Goal: Task Accomplishment & Management: Manage account settings

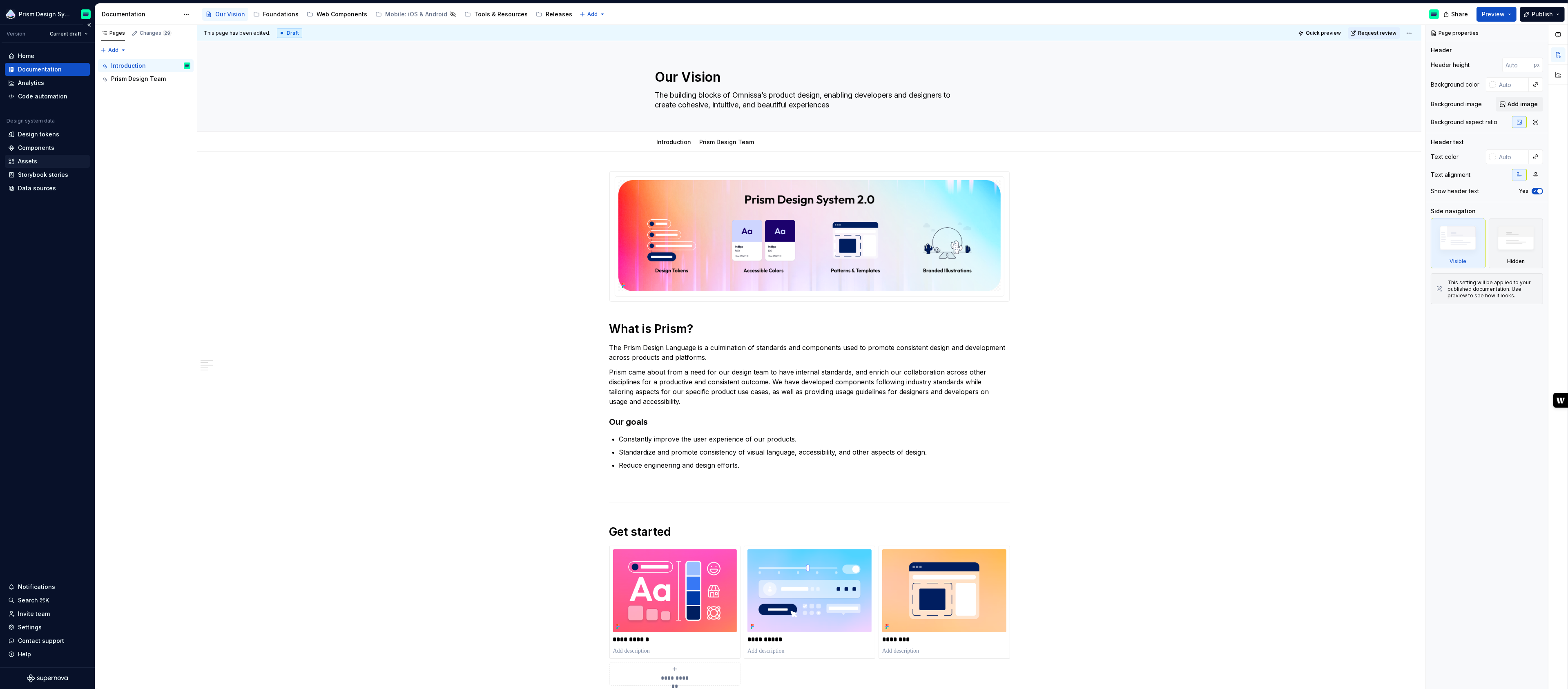
click at [33, 160] on div "Assets" at bounding box center [28, 161] width 19 height 8
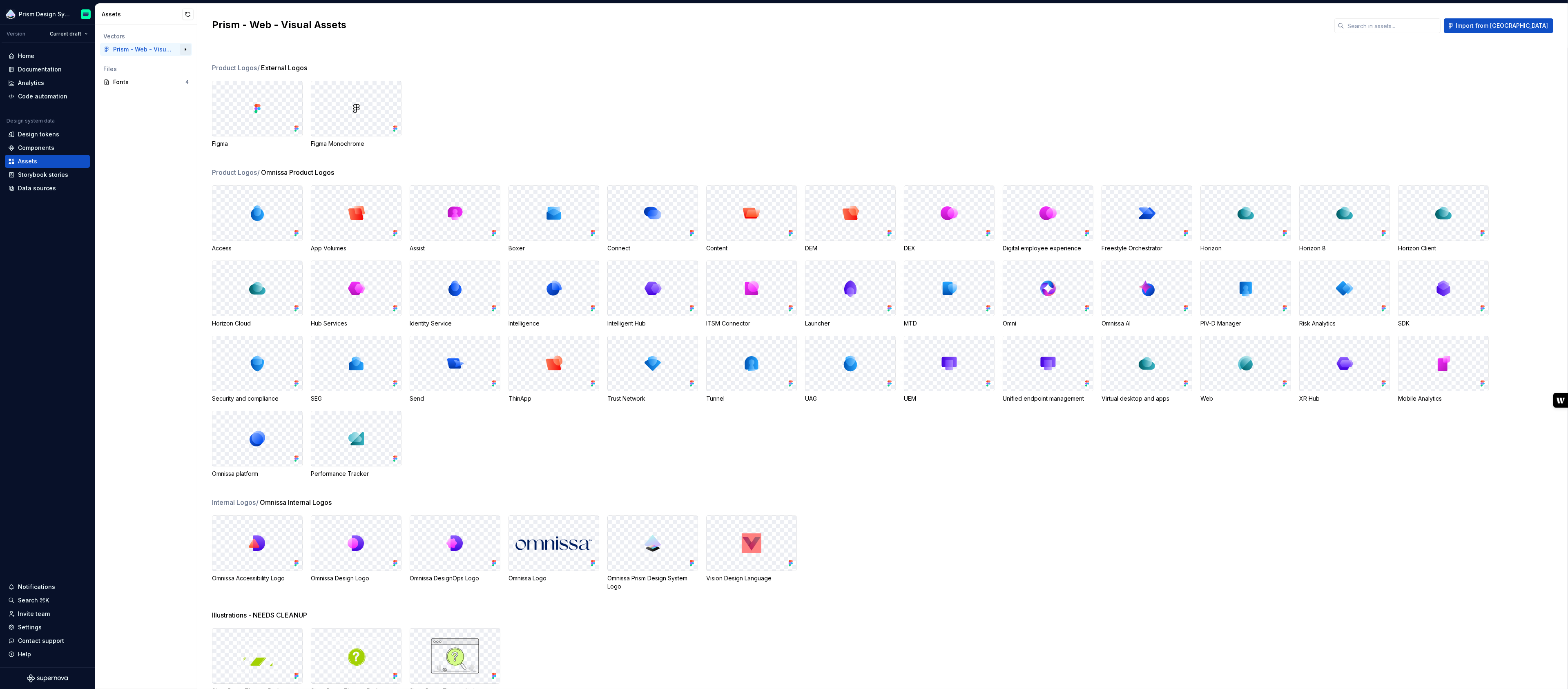
click at [185, 49] on button "button" at bounding box center [185, 49] width 11 height 11
click at [186, 13] on button "button" at bounding box center [188, 14] width 11 height 11
click at [36, 189] on div "Data sources" at bounding box center [37, 188] width 38 height 8
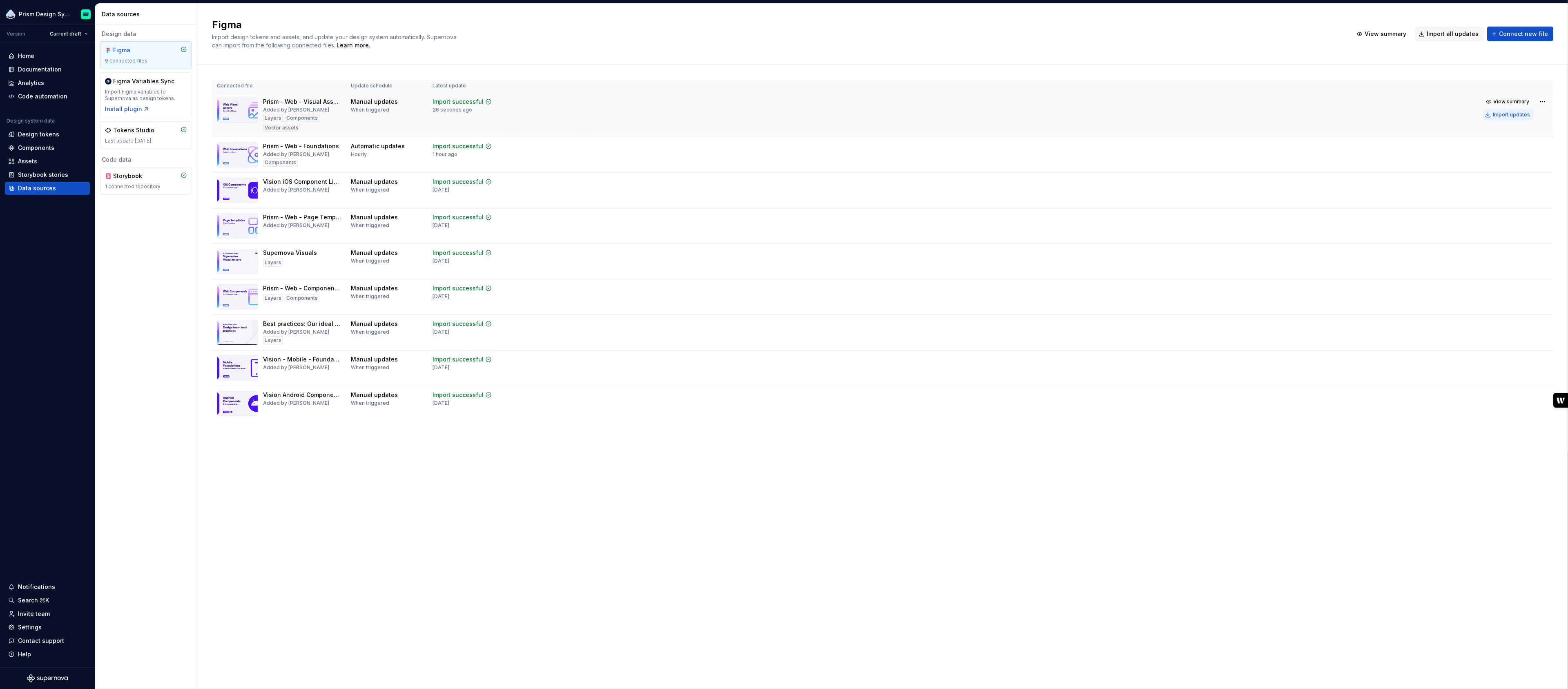
click at [1505, 115] on div "Import updates" at bounding box center [1511, 115] width 37 height 6
click at [1385, 34] on span "View summary" at bounding box center [1385, 34] width 42 height 8
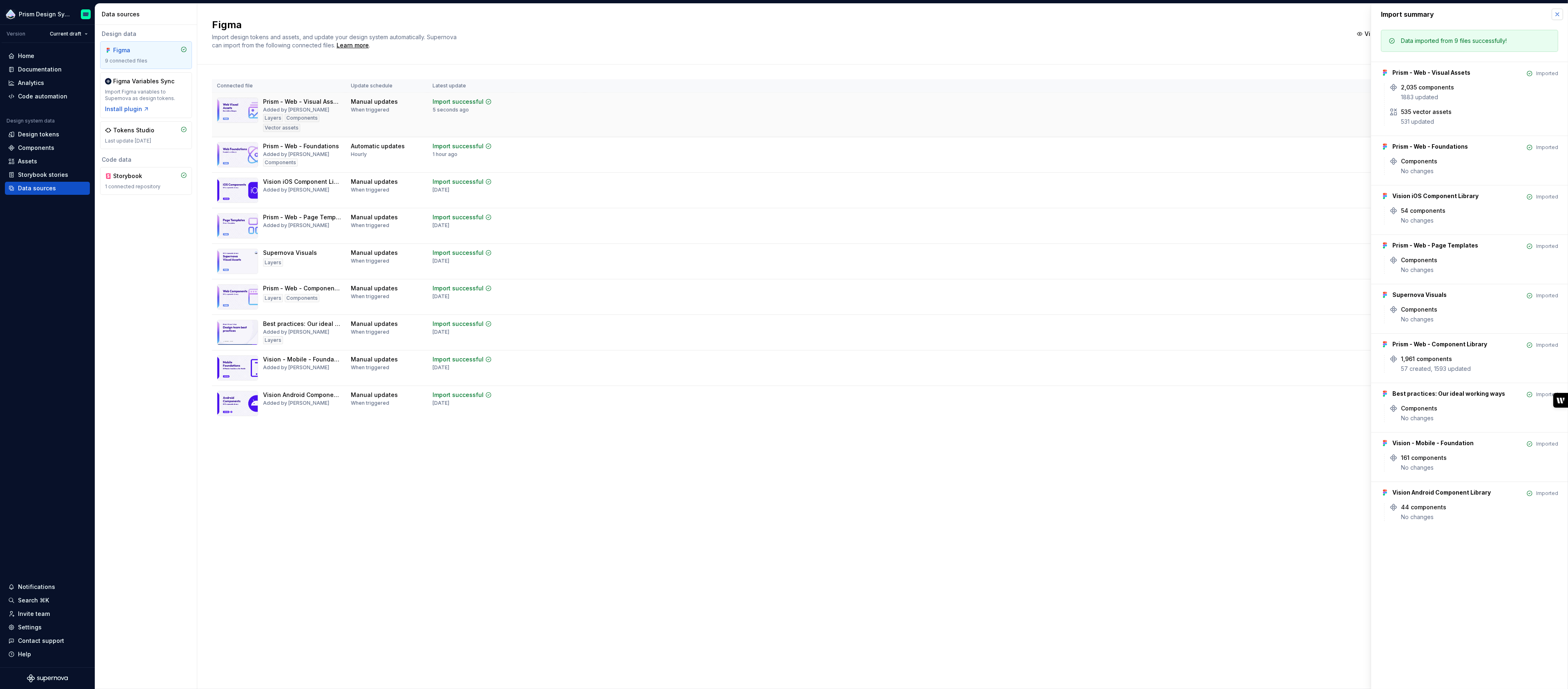
click at [1557, 15] on button "button" at bounding box center [1557, 14] width 11 height 11
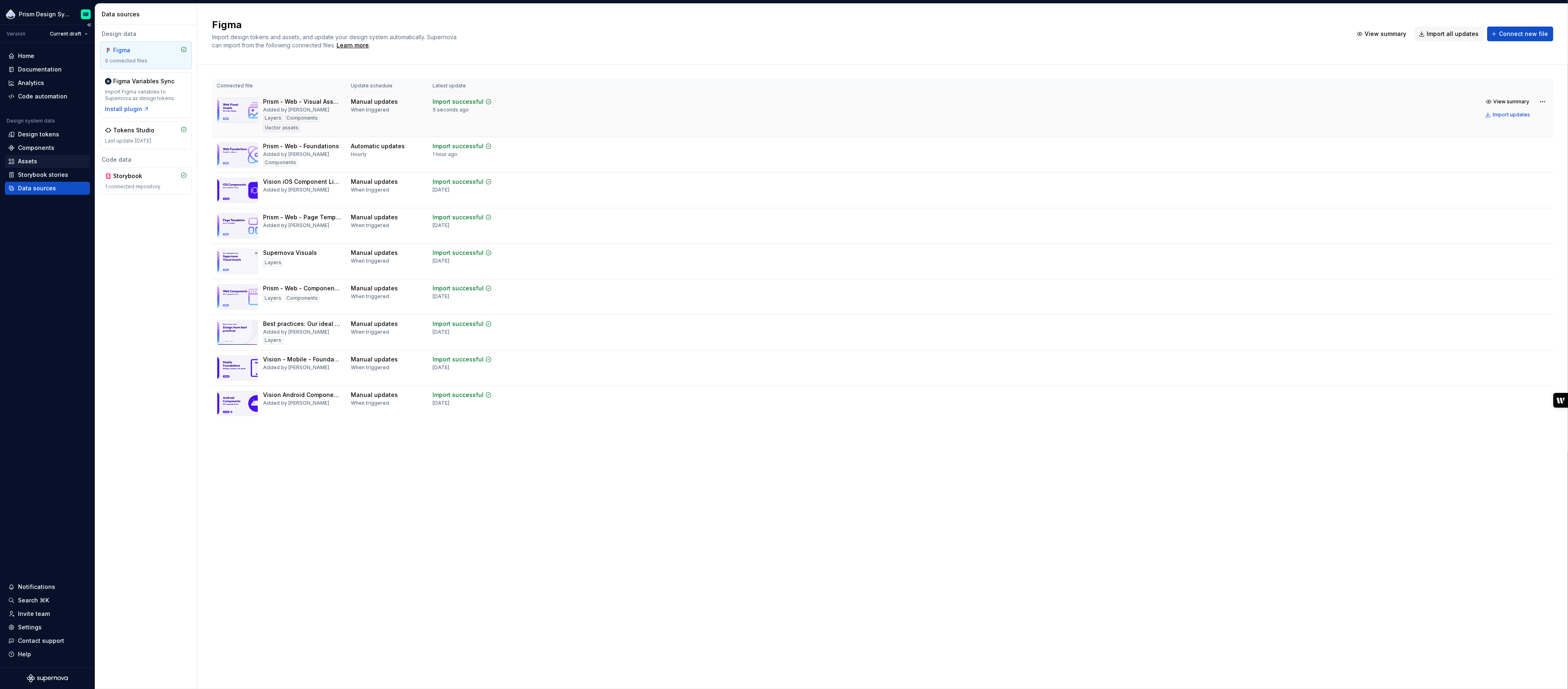
click at [30, 160] on div "Assets" at bounding box center [28, 161] width 19 height 8
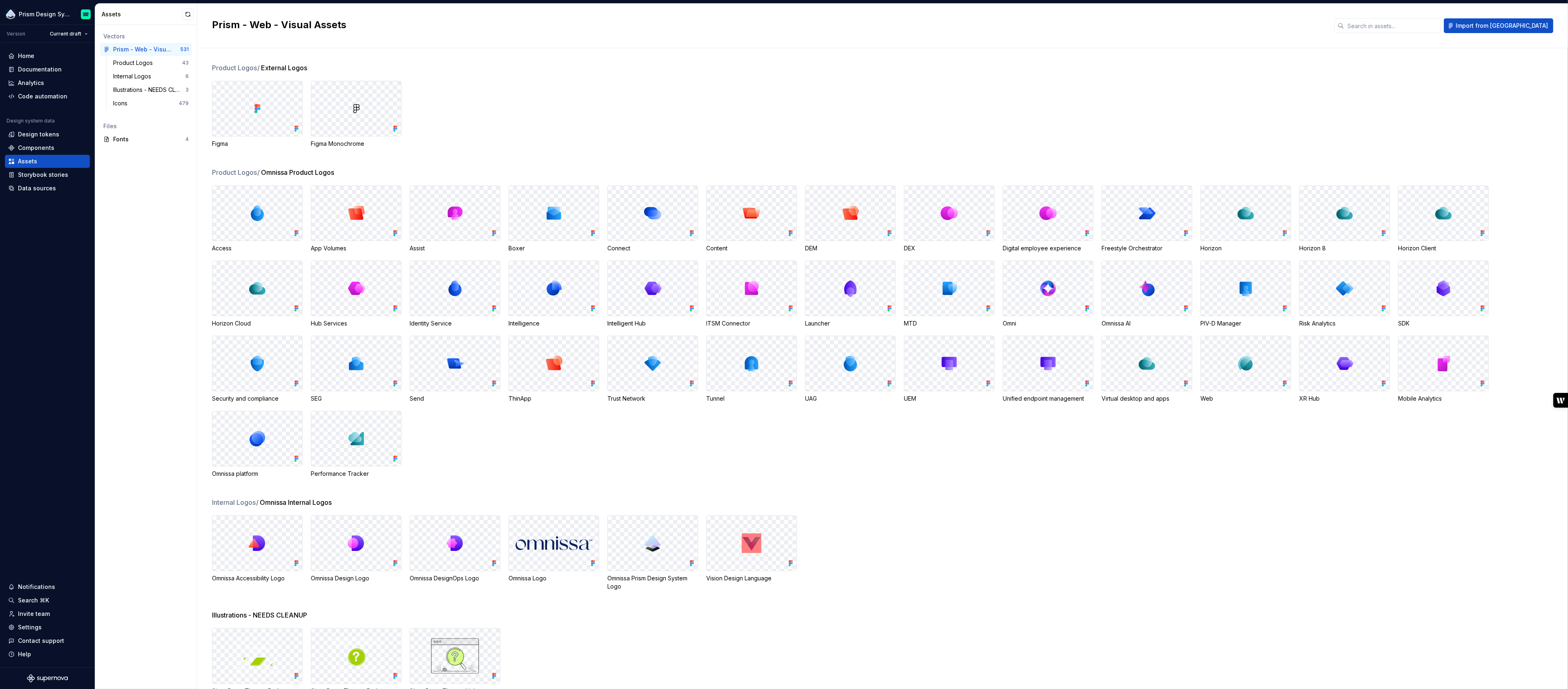
click at [785, 529] on div at bounding box center [751, 543] width 90 height 54
click at [755, 574] on div "Vision Design Language" at bounding box center [751, 578] width 91 height 8
click at [768, 534] on div at bounding box center [751, 543] width 90 height 54
click at [712, 526] on div at bounding box center [751, 543] width 90 height 54
click at [752, 559] on div at bounding box center [751, 543] width 90 height 54
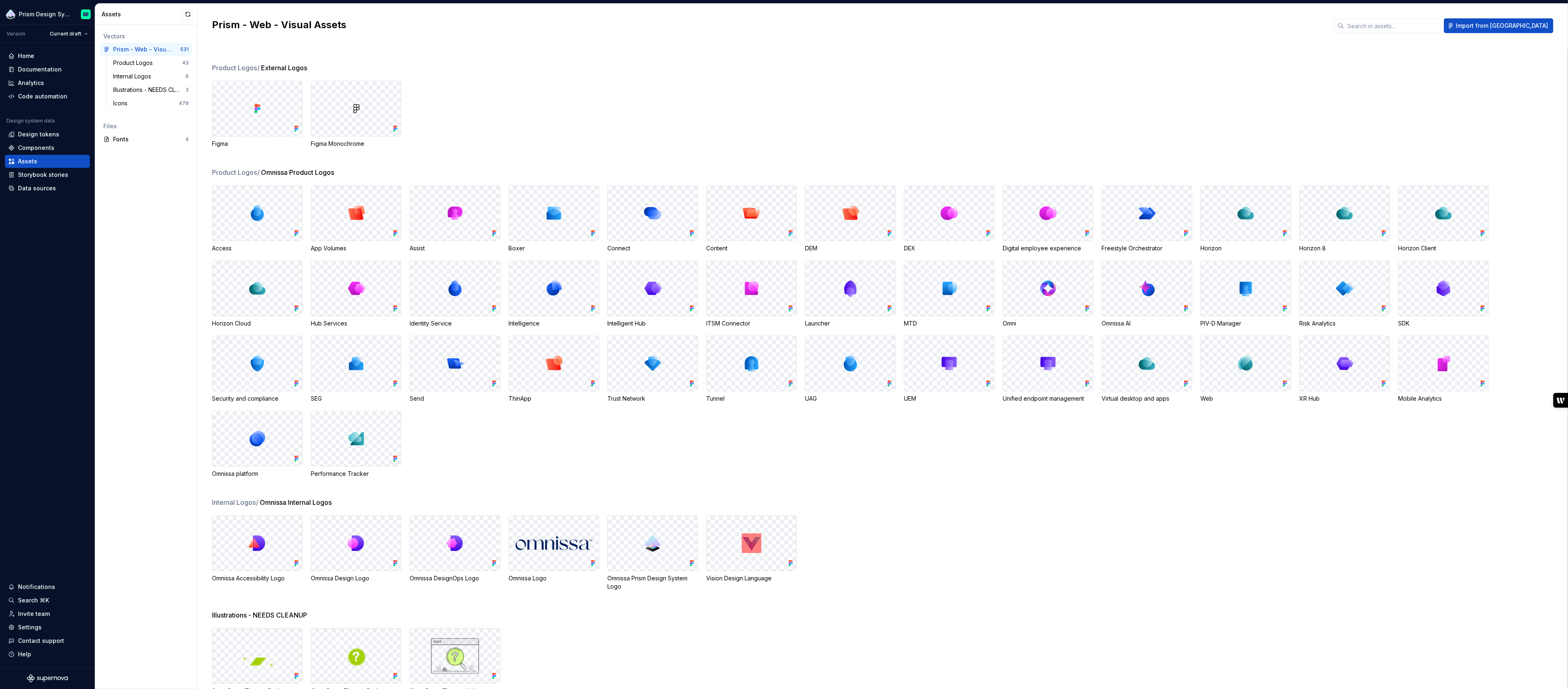
click at [781, 538] on div at bounding box center [751, 543] width 90 height 54
click at [778, 555] on div at bounding box center [751, 543] width 90 height 54
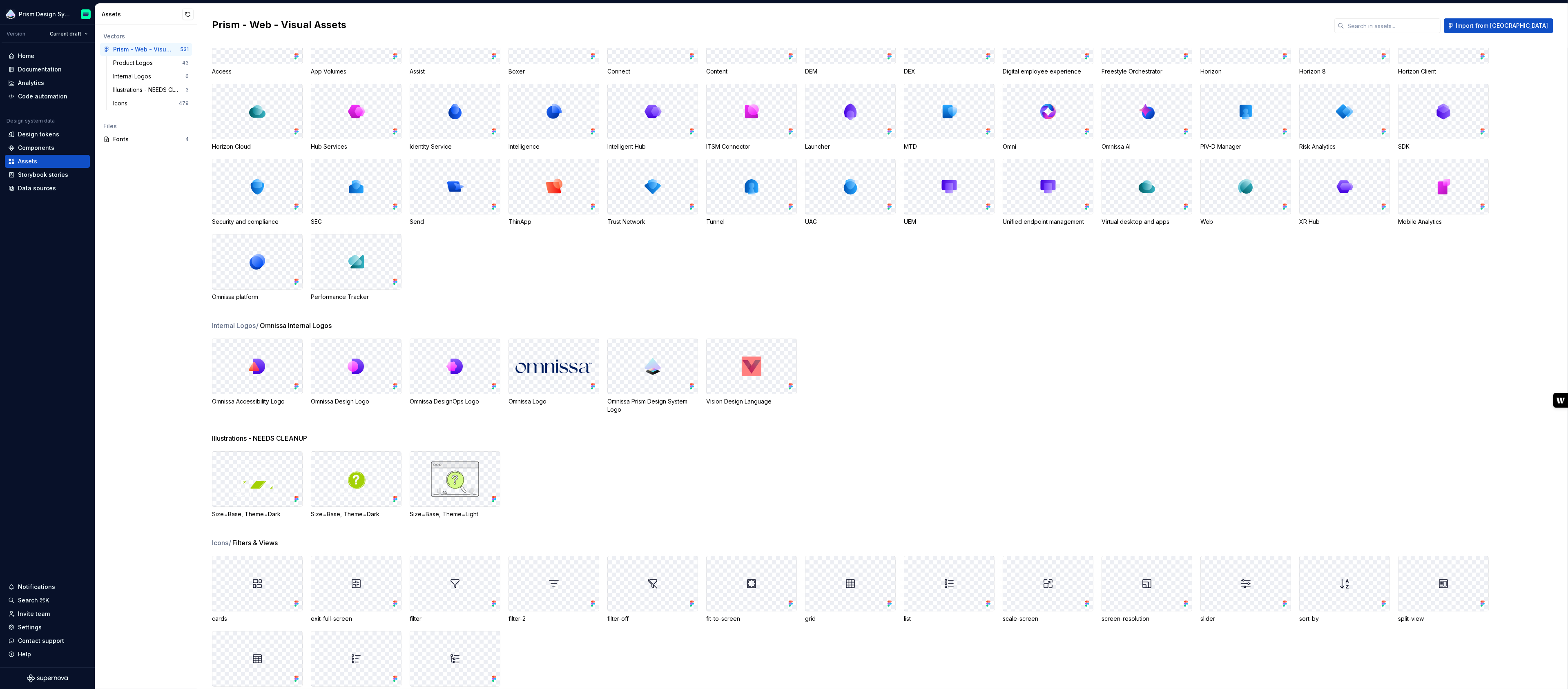
scroll to position [178, 0]
click at [733, 383] on div at bounding box center [751, 365] width 90 height 54
click at [132, 77] on div "Internal Logos" at bounding box center [134, 76] width 41 height 8
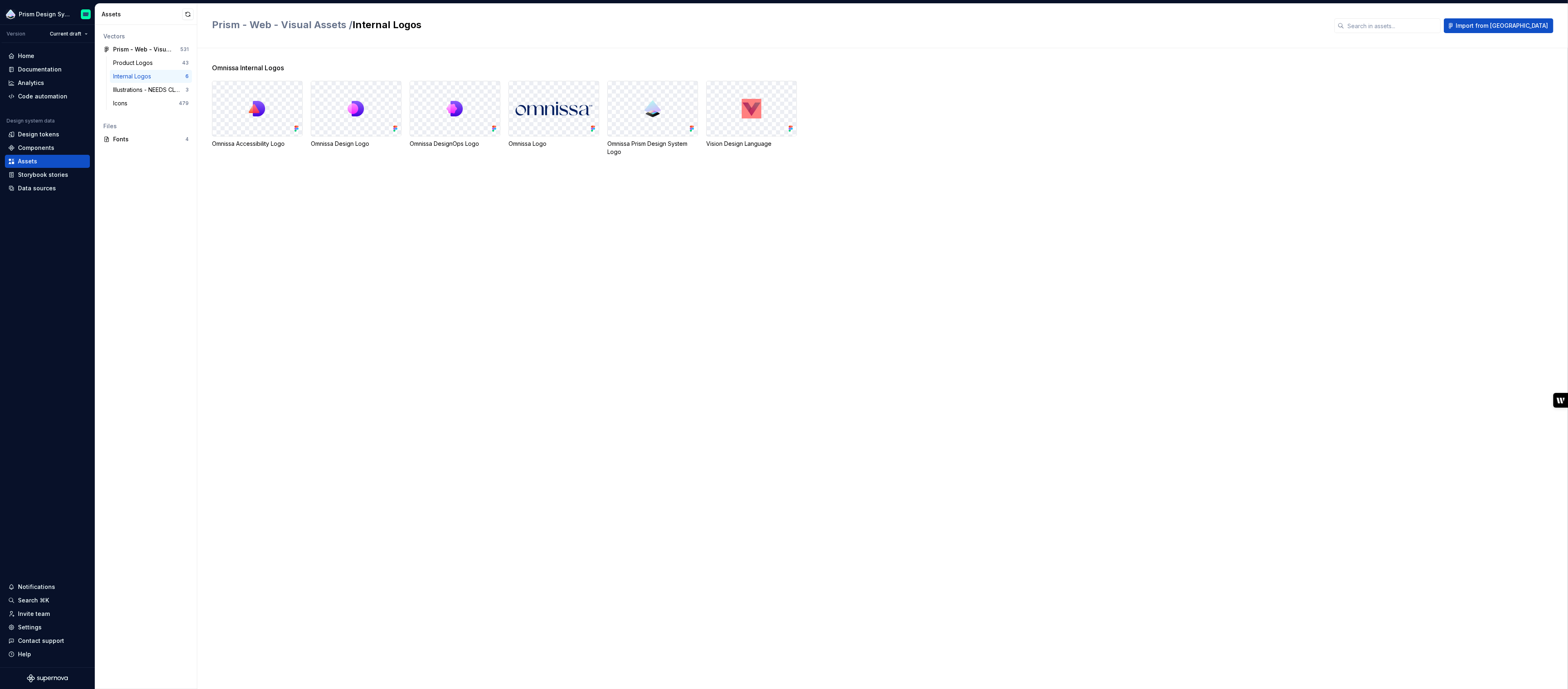
click at [734, 112] on div at bounding box center [751, 108] width 90 height 54
click at [743, 141] on div "Vision Design Language" at bounding box center [751, 143] width 91 height 8
drag, startPoint x: 864, startPoint y: 144, endPoint x: 736, endPoint y: 105, distance: 133.8
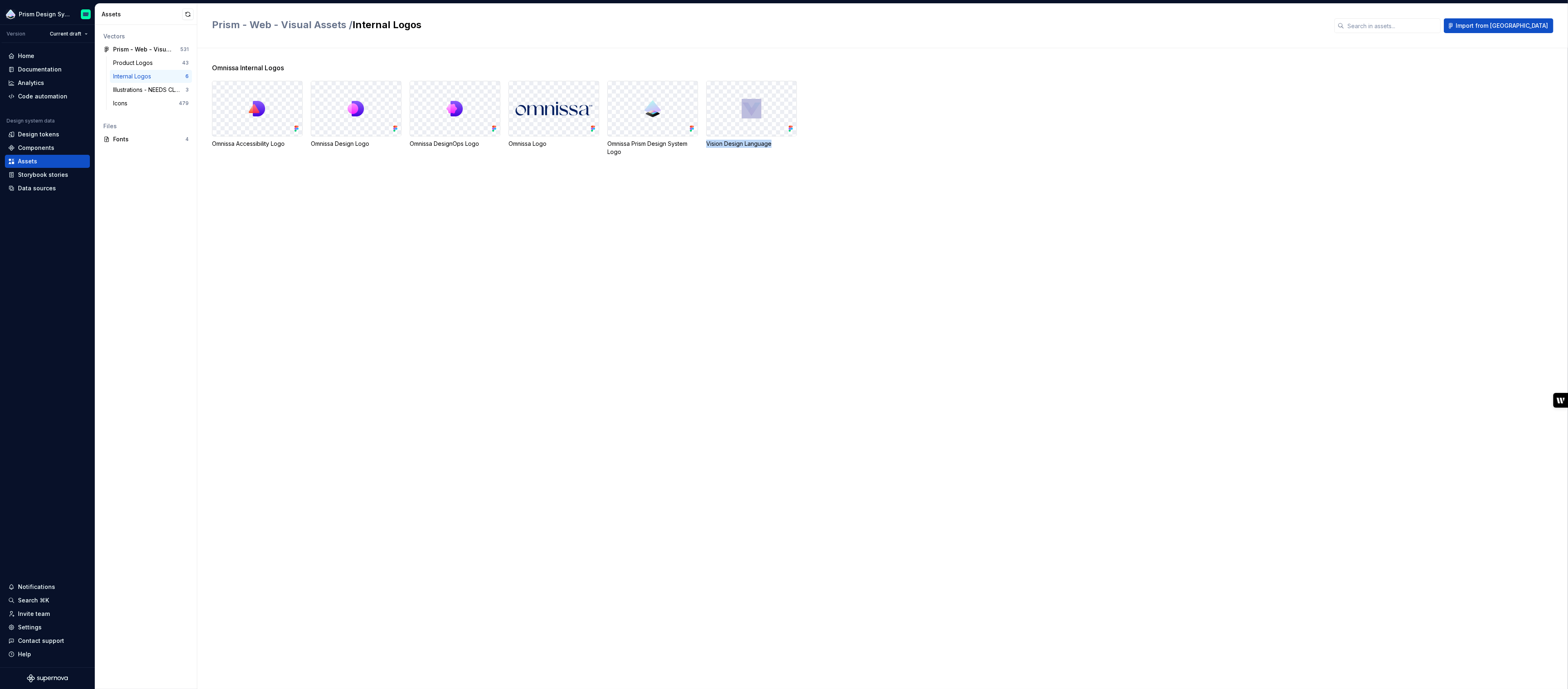
click at [736, 104] on div "Omnissa Accessibility Logo Omnissa Design Logo Omnissa DesignOps Logo Omnissa L…" at bounding box center [890, 118] width 1356 height 75
click at [965, 108] on div "Omnissa Accessibility Logo Omnissa Design Logo Omnissa DesignOps Logo Omnissa L…" at bounding box center [890, 118] width 1356 height 75
click at [38, 149] on div "Components" at bounding box center [36, 148] width 36 height 8
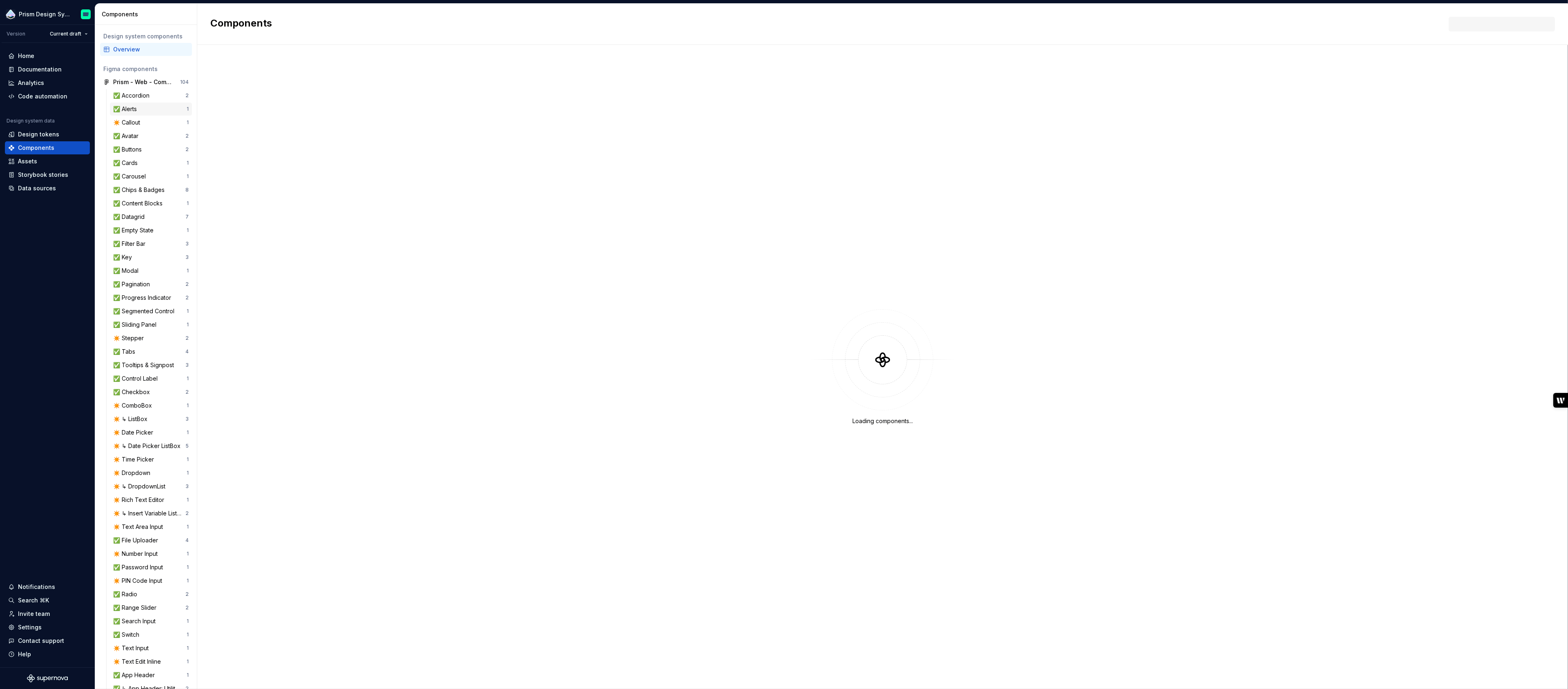
click at [162, 111] on div "✅ Alerts" at bounding box center [150, 109] width 73 height 8
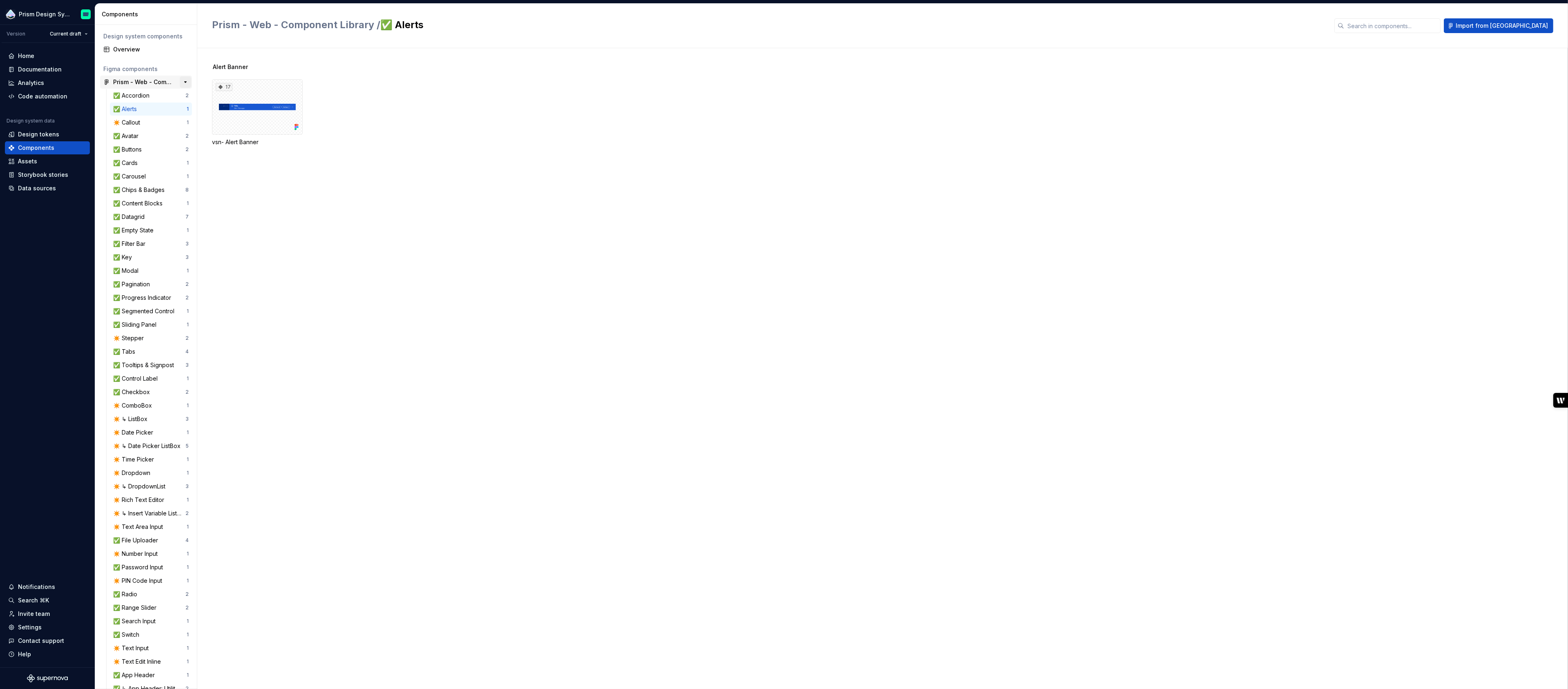
click at [183, 83] on button "button" at bounding box center [185, 82] width 11 height 11
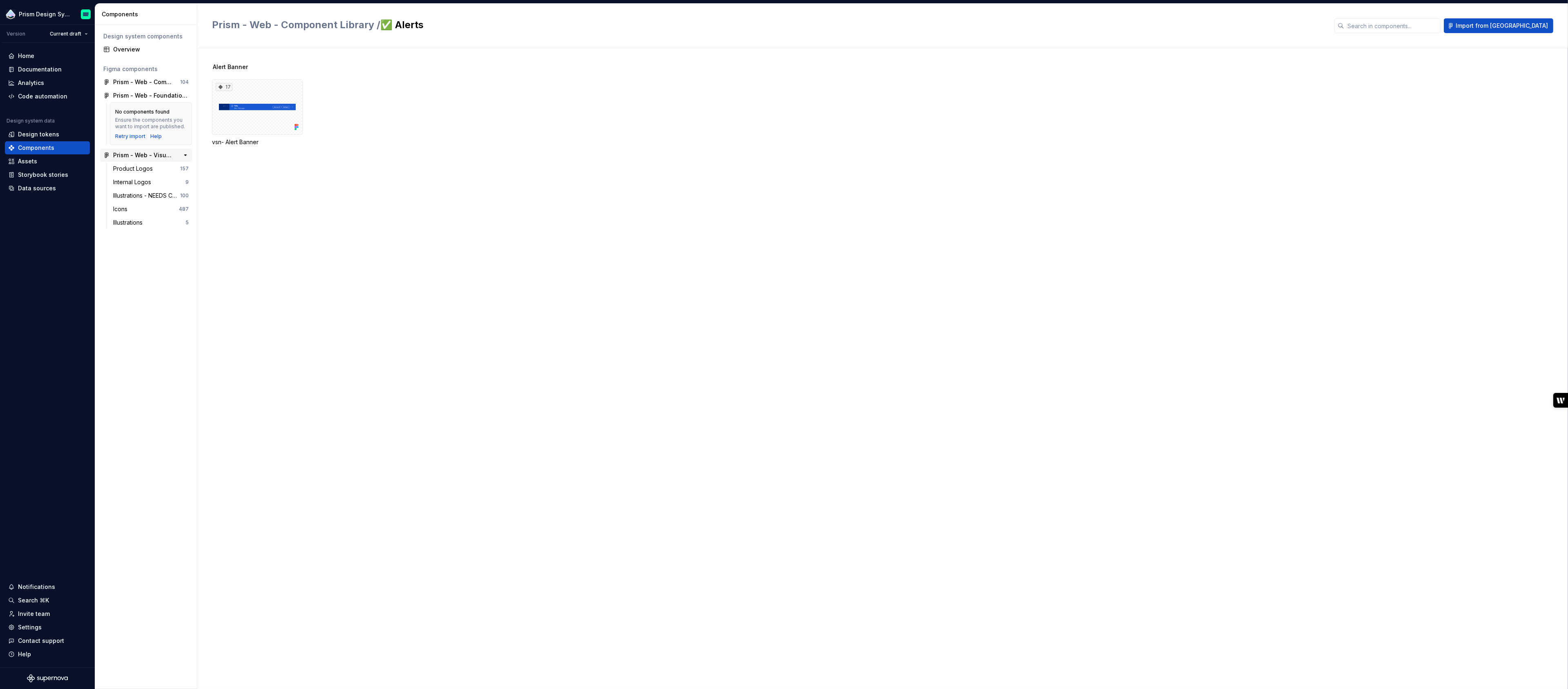
click at [164, 153] on div "Prism - Web - Visual Assets" at bounding box center [143, 155] width 61 height 8
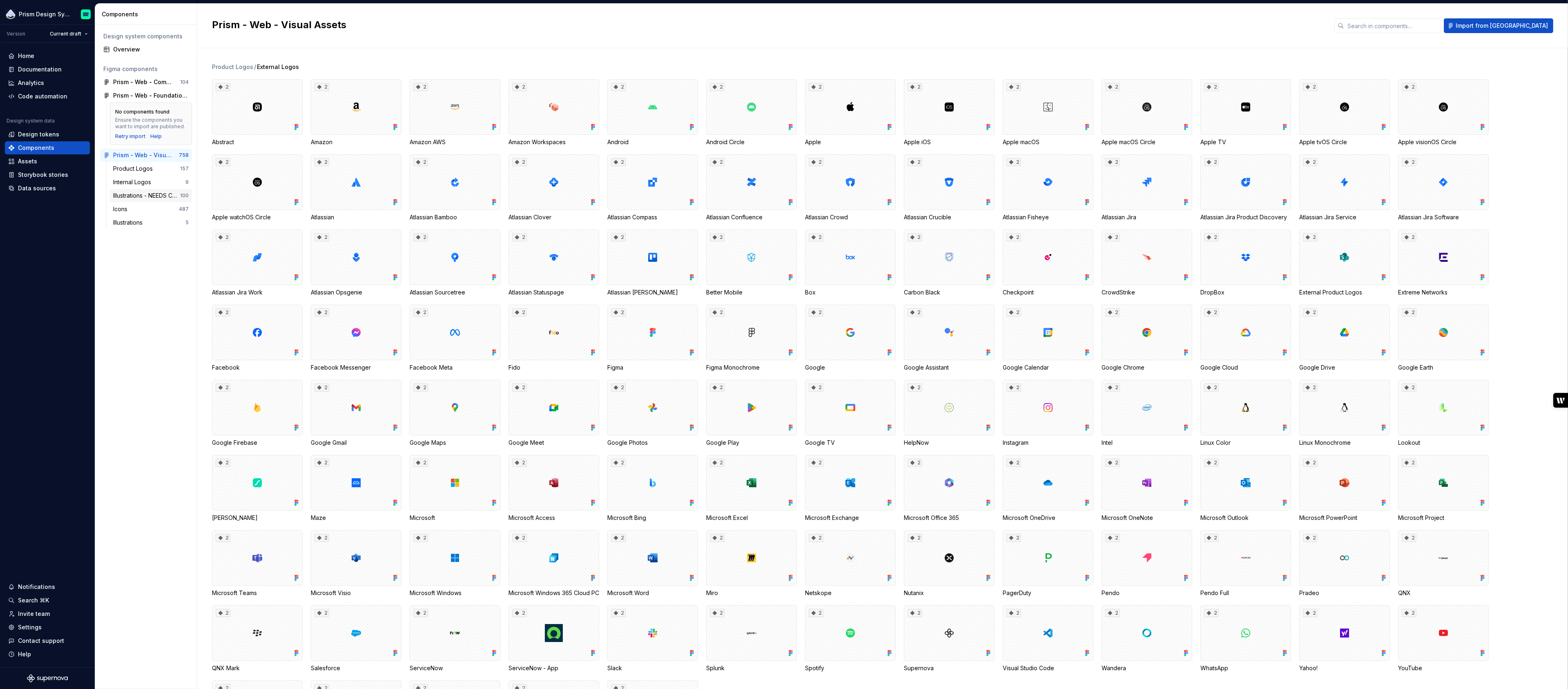
click at [153, 197] on div "Illustrations - NEEDS CLEANUP" at bounding box center [147, 195] width 67 height 8
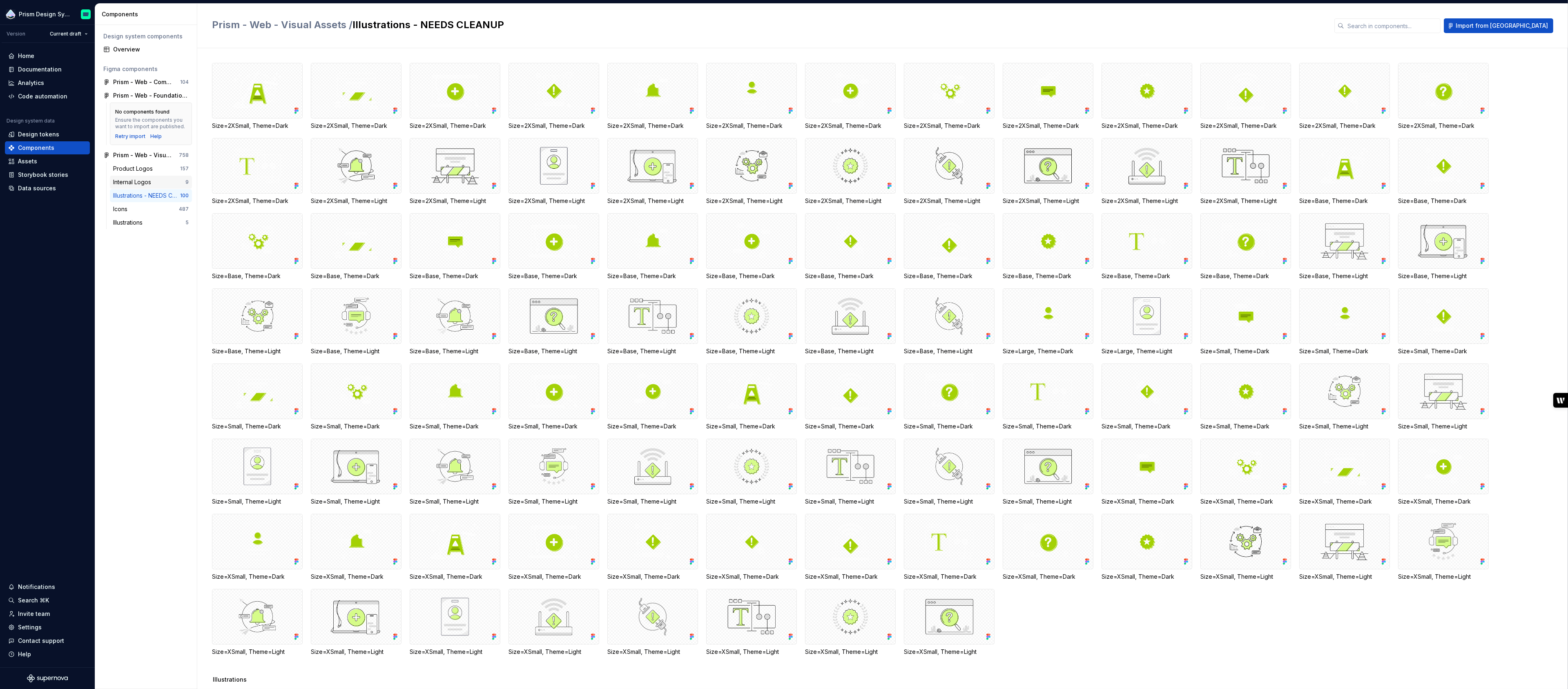
click at [157, 178] on div "Internal Logos" at bounding box center [149, 182] width 72 height 8
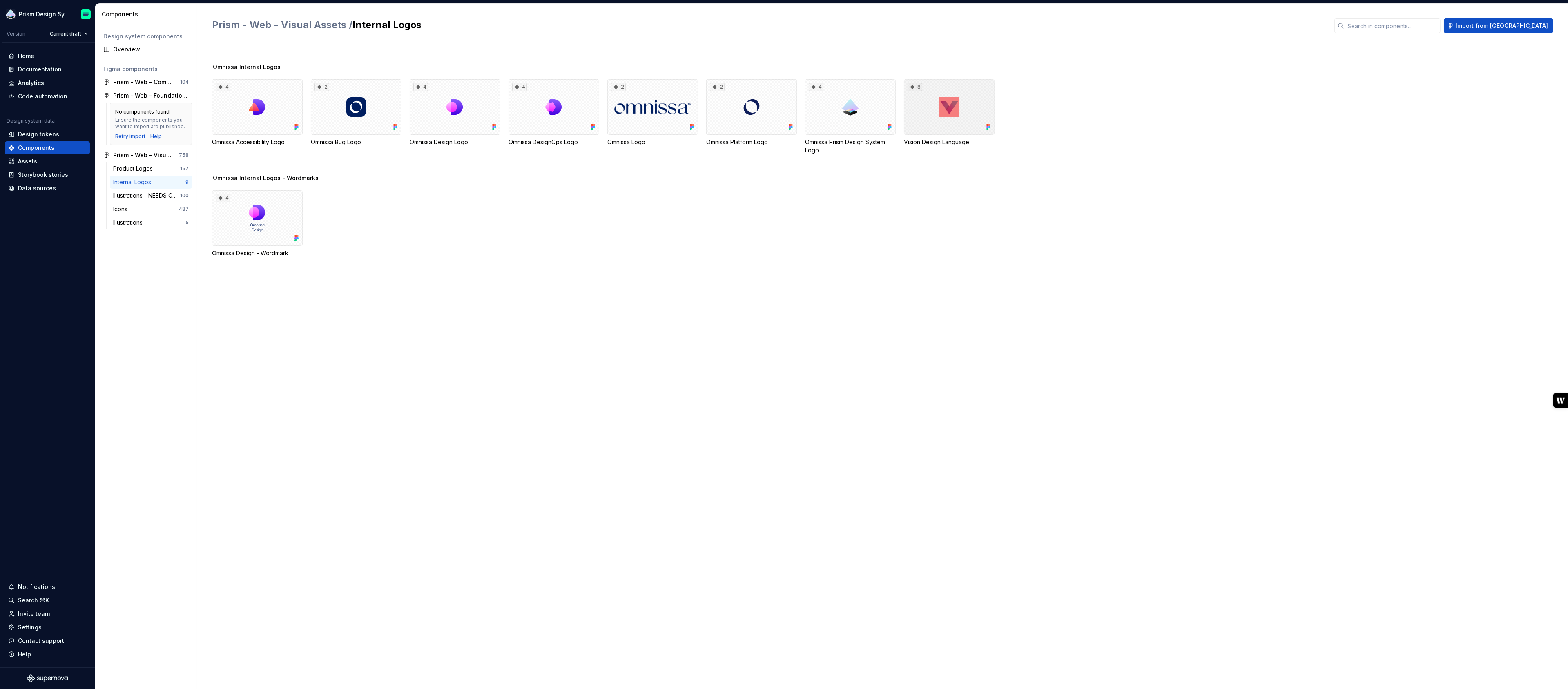
click at [981, 89] on div "8" at bounding box center [949, 107] width 91 height 56
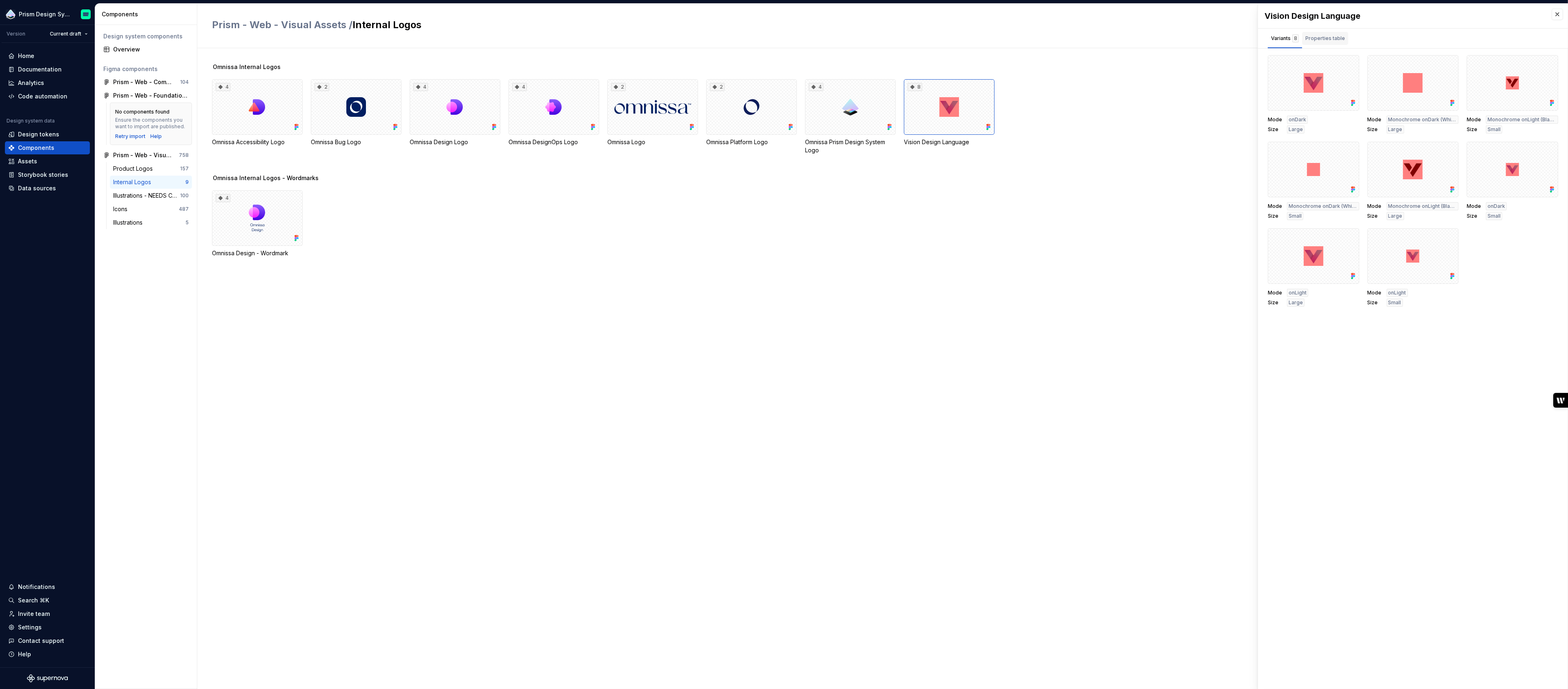
click at [1329, 38] on div "Properties table" at bounding box center [1325, 38] width 39 height 8
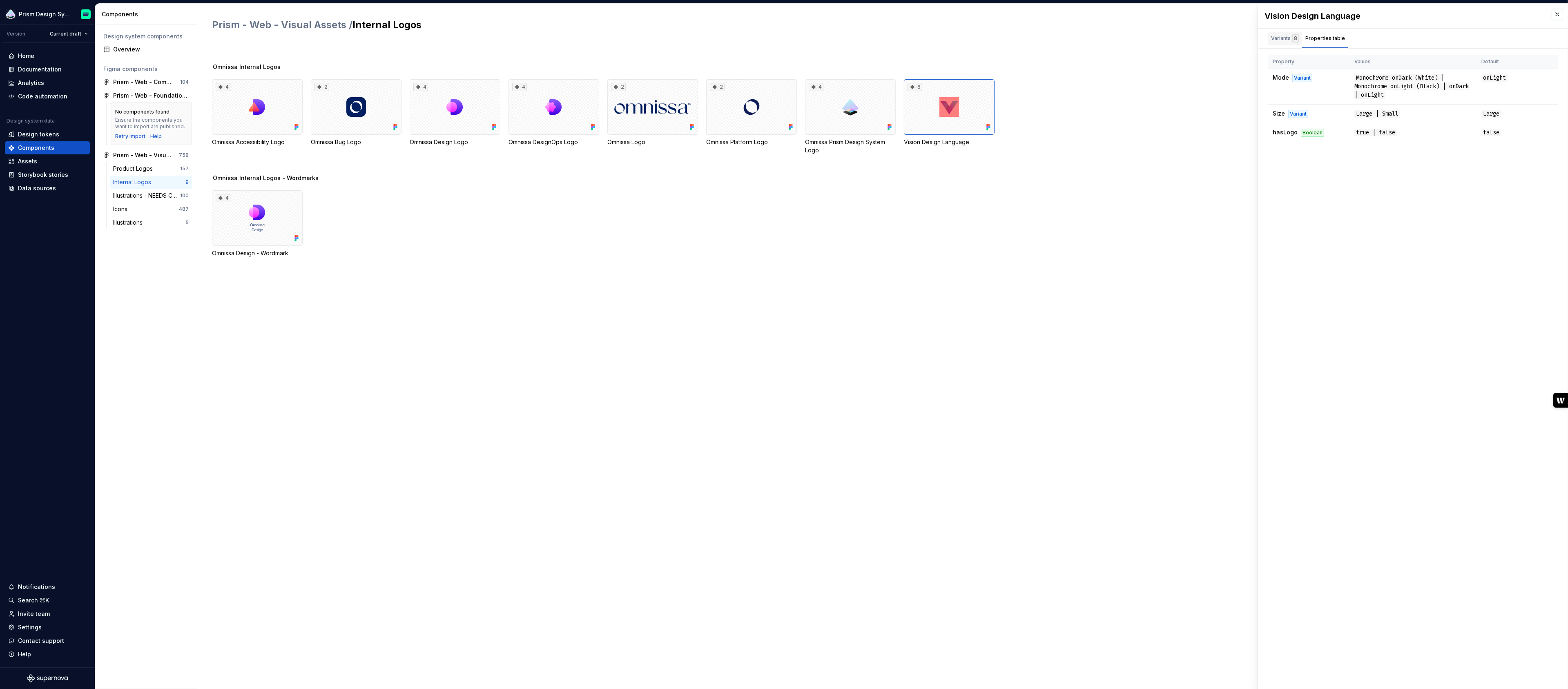
click at [1285, 42] on div "Variants 8" at bounding box center [1285, 38] width 28 height 8
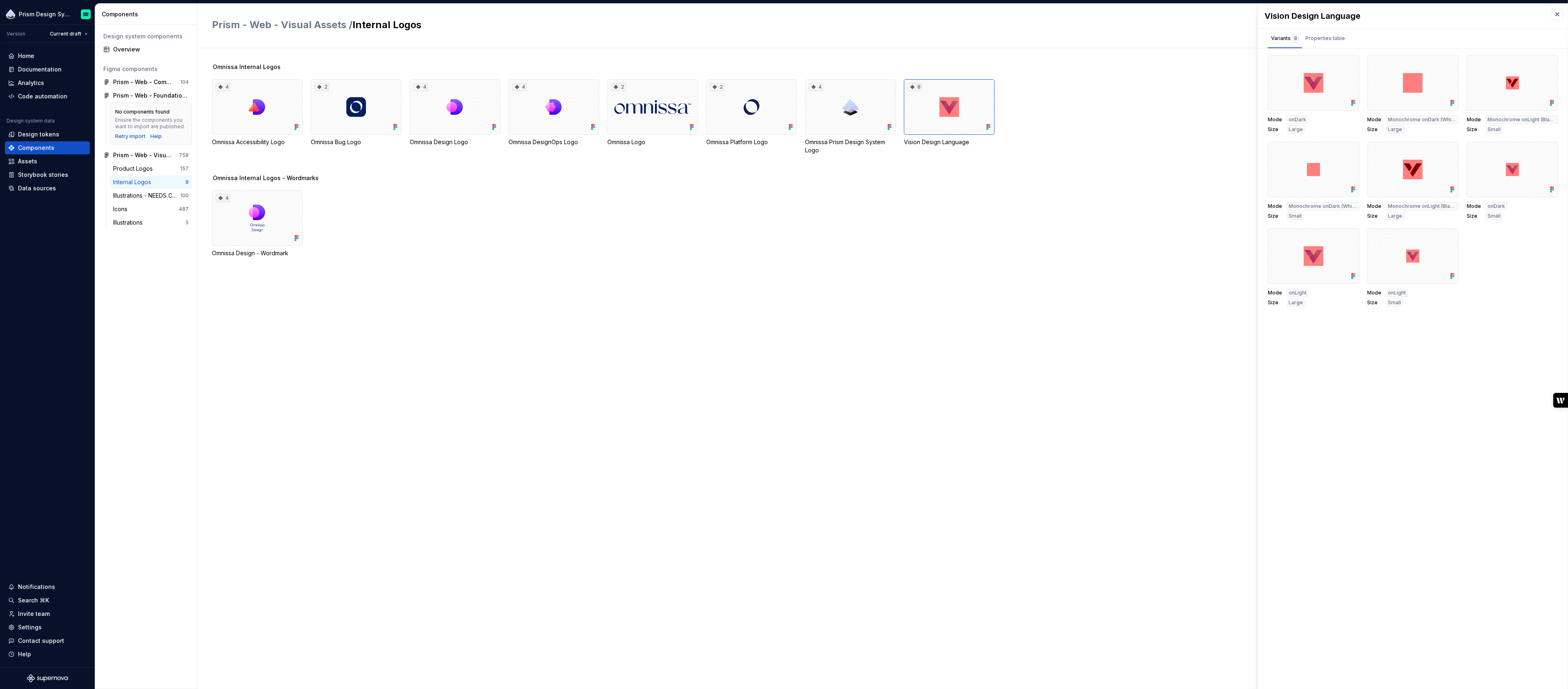
click at [1042, 100] on div "4 Omnissa Accessibility Logo 2 Omnissa Bug Logo 4 Omnissa Design Logo 4 Omnissa…" at bounding box center [890, 117] width 1356 height 75
click at [156, 282] on div "Design system components Overview Figma components Prism - Web - Component Libr…" at bounding box center [146, 357] width 101 height 665
click at [143, 184] on div "Internal Logos" at bounding box center [134, 182] width 41 height 8
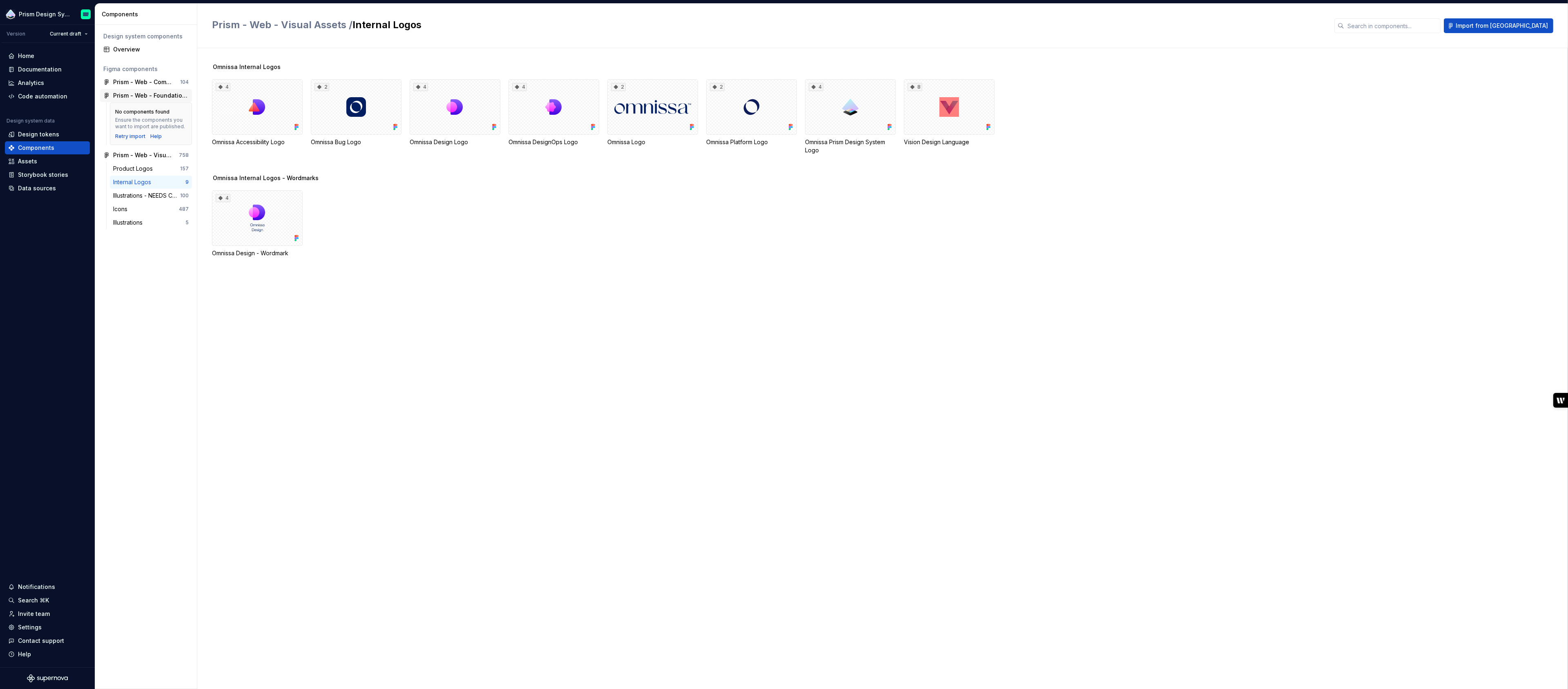
click at [161, 98] on div "Prism - Web - Foundations" at bounding box center [151, 95] width 76 height 8
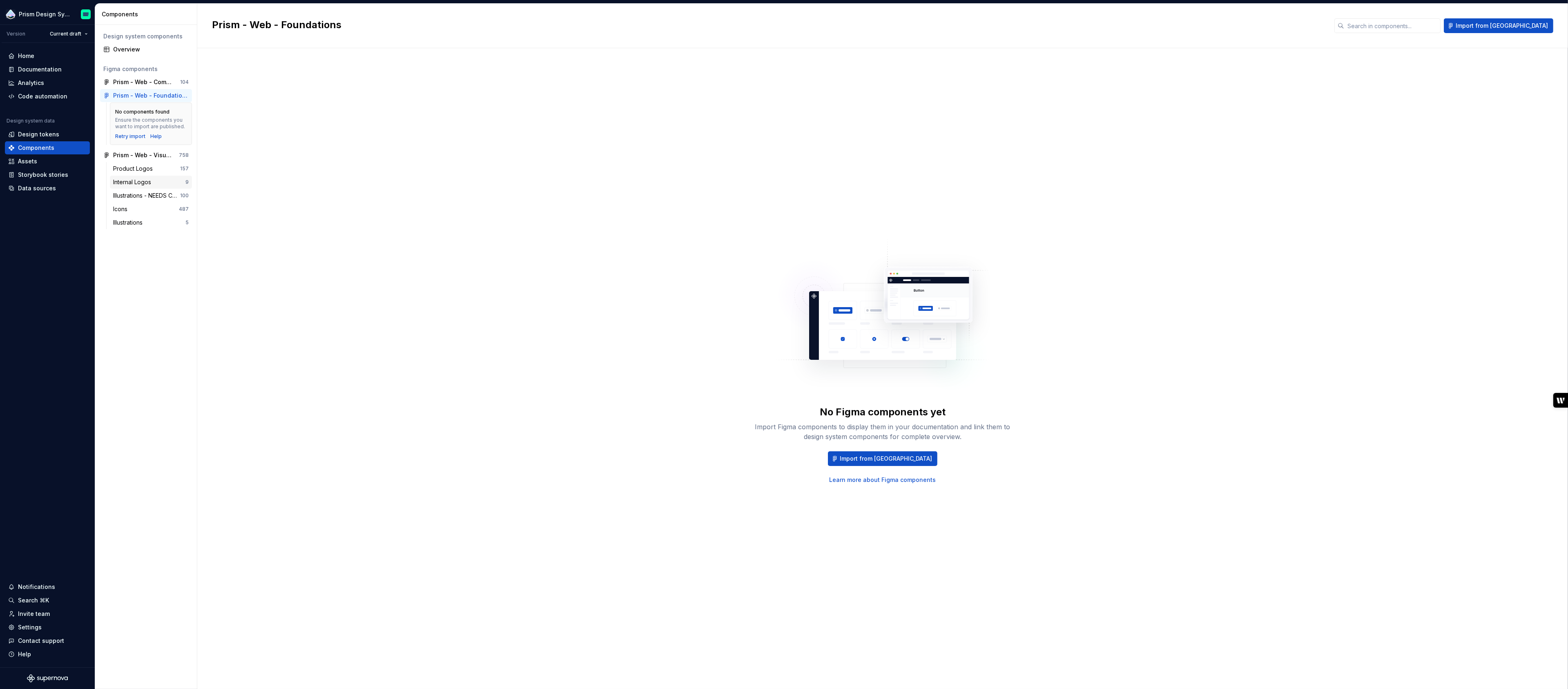
click at [133, 178] on div "Internal Logos" at bounding box center [134, 182] width 41 height 8
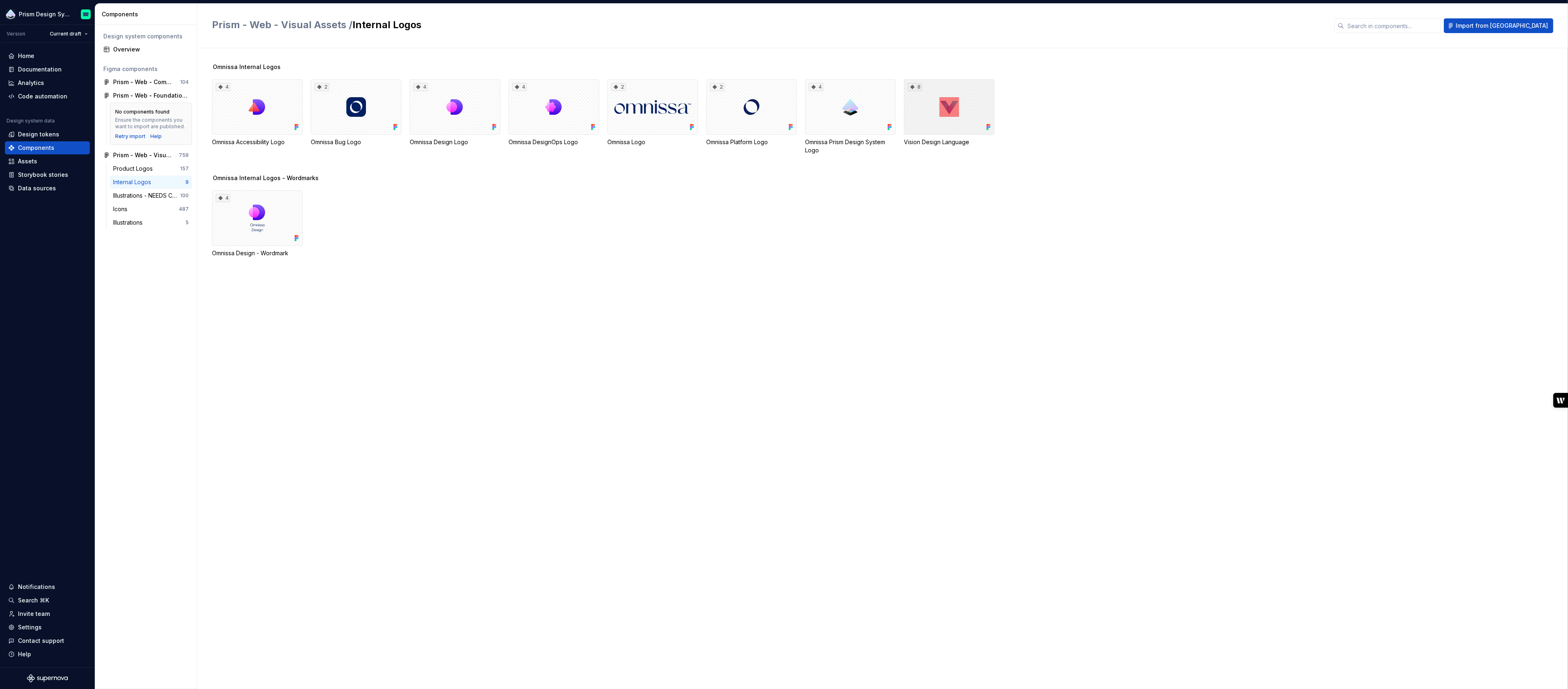
click at [961, 92] on div "8" at bounding box center [949, 107] width 91 height 56
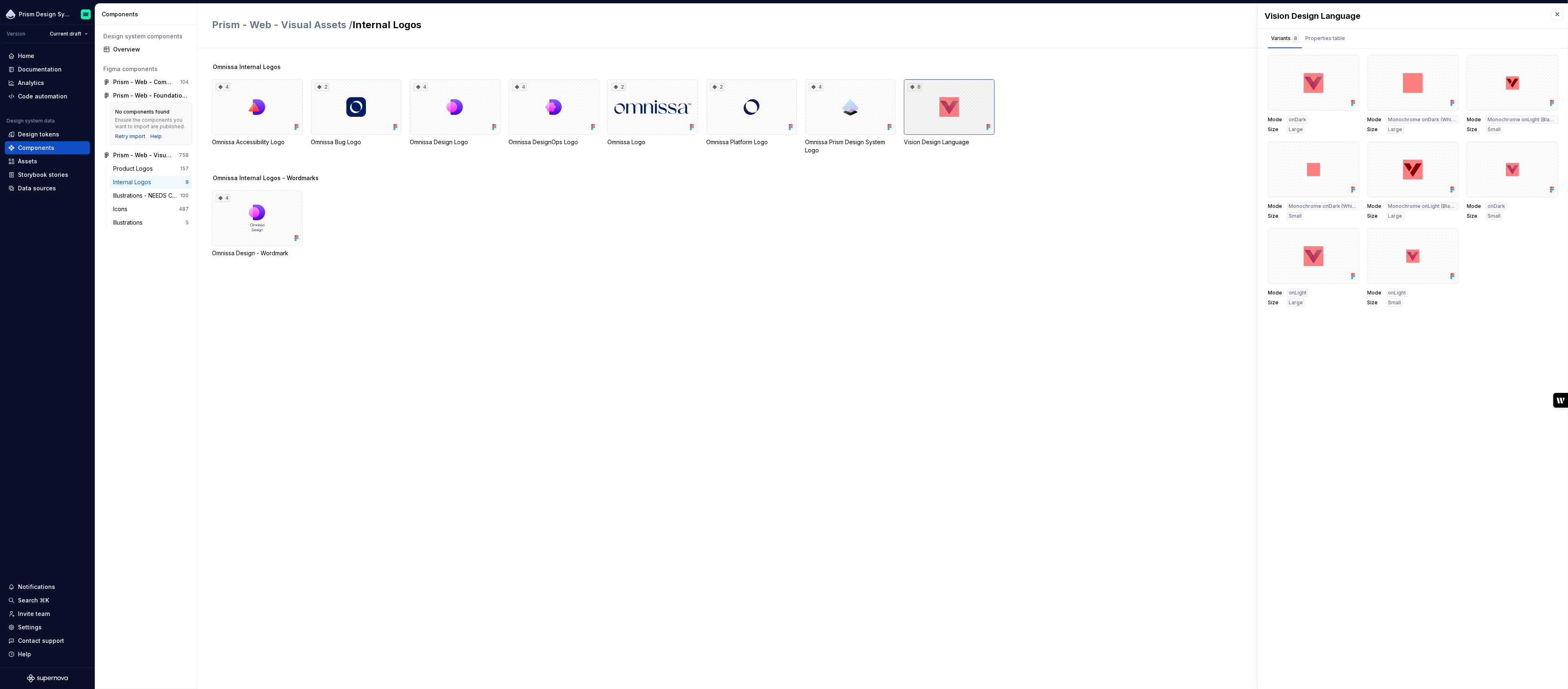
click at [951, 86] on div "8" at bounding box center [949, 107] width 91 height 56
click at [1323, 38] on div "Properties table" at bounding box center [1325, 38] width 39 height 8
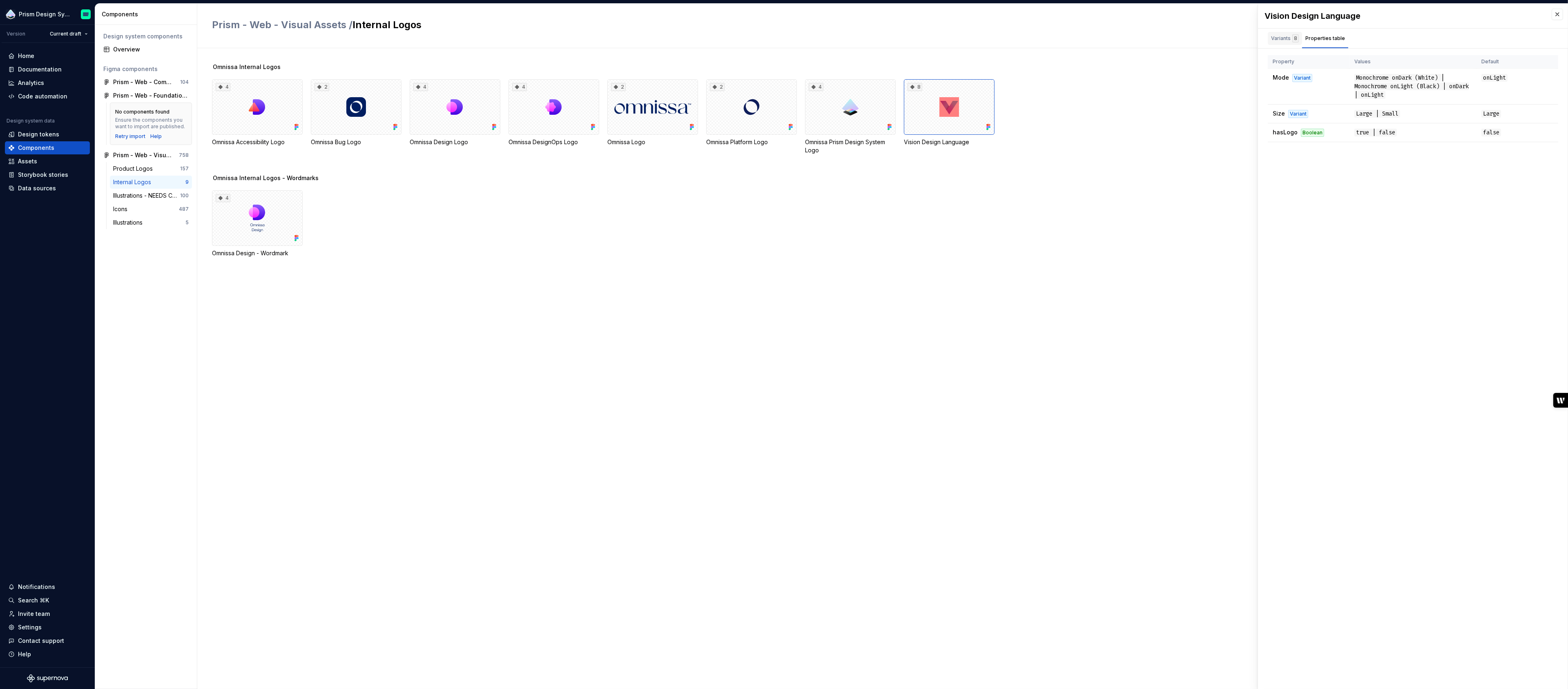
click at [1285, 38] on div "Variants 8" at bounding box center [1285, 38] width 28 height 8
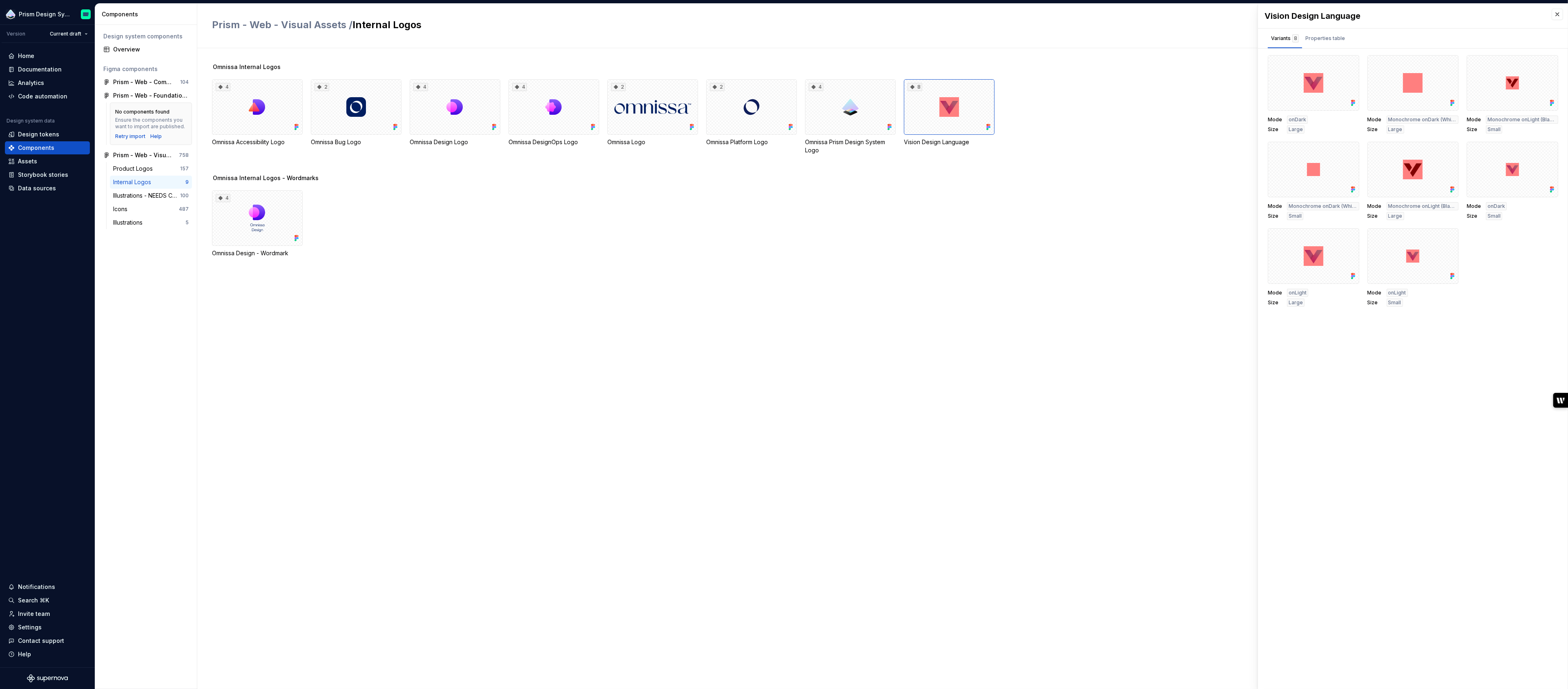
click at [942, 145] on div "Vision Design Language" at bounding box center [949, 142] width 91 height 8
click at [1350, 16] on div "Vision Design Language" at bounding box center [1404, 16] width 279 height 11
click at [1395, 16] on div "Vision Design Language" at bounding box center [1404, 16] width 279 height 11
click at [1269, 14] on div "Vision Design Language" at bounding box center [1404, 16] width 279 height 11
click at [32, 147] on div "Components" at bounding box center [36, 148] width 36 height 8
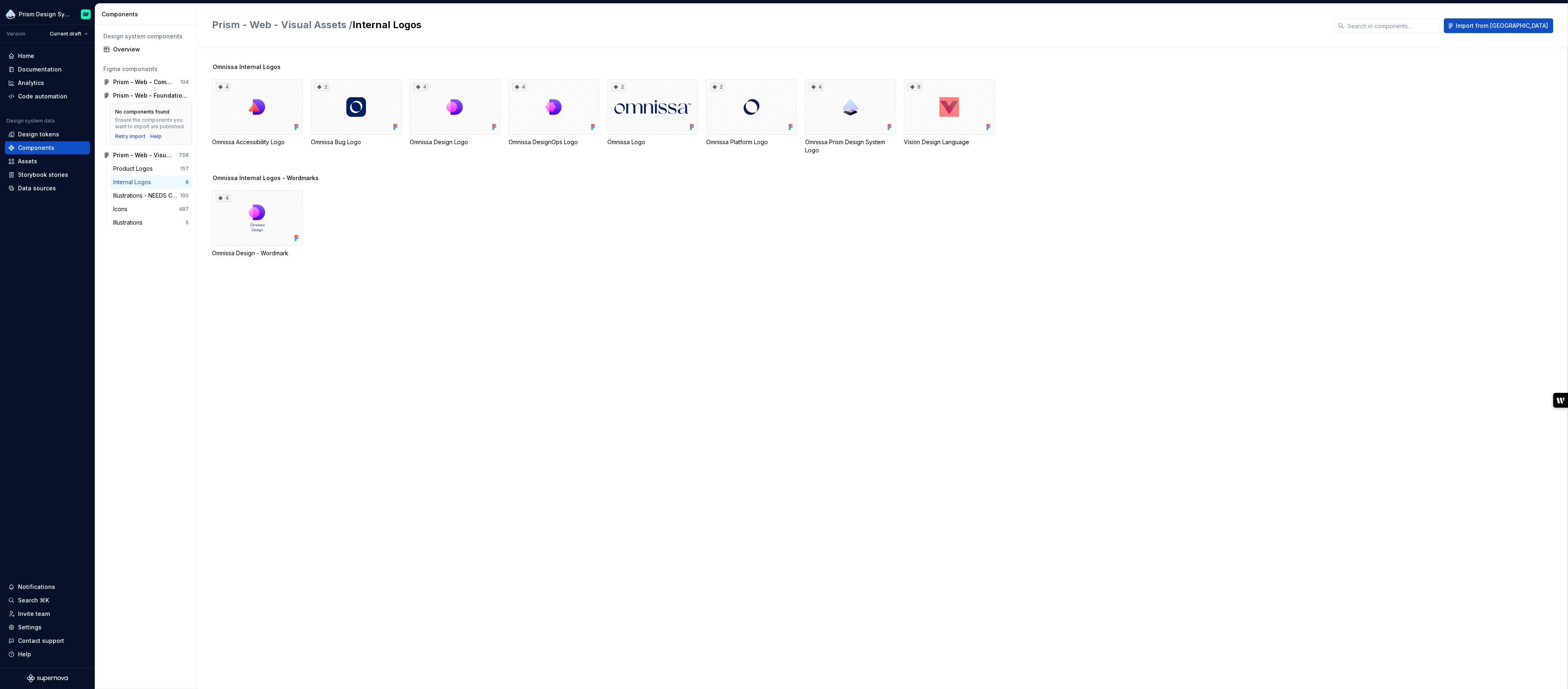
click at [297, 143] on div "Omnissa Accessibility Logo" at bounding box center [257, 142] width 91 height 8
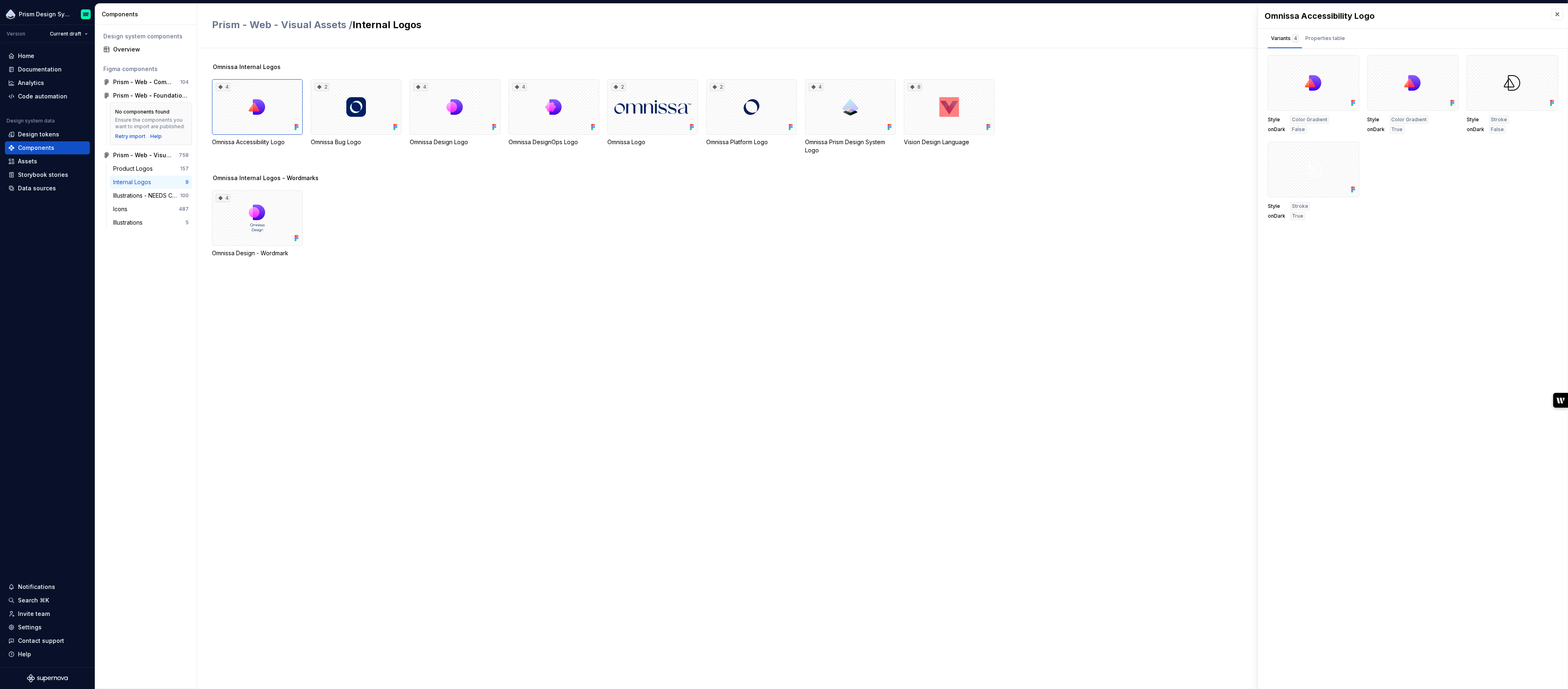
click at [972, 145] on div "Vision Design Language" at bounding box center [949, 142] width 91 height 8
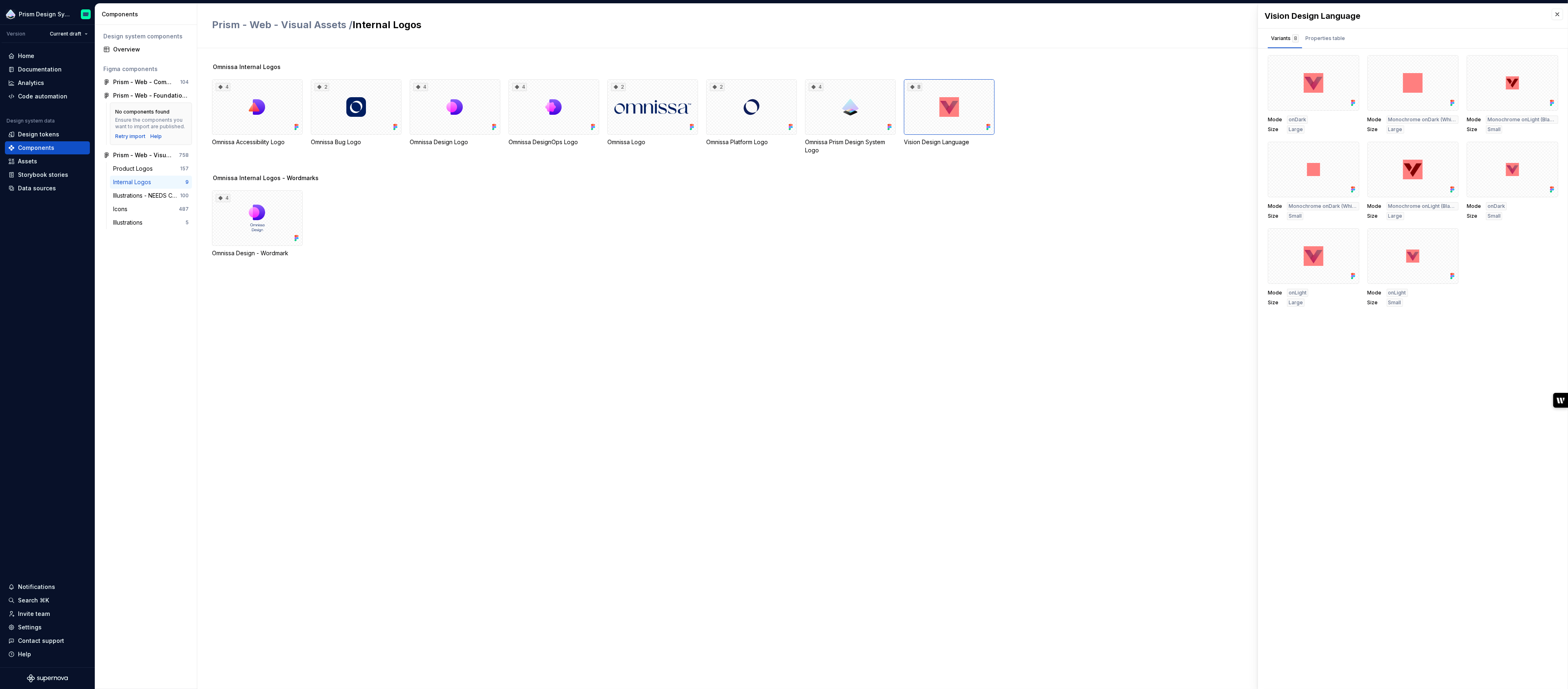
click at [961, 143] on div "Vision Design Language" at bounding box center [949, 142] width 91 height 8
click at [1353, 62] on button "button" at bounding box center [1350, 65] width 11 height 11
click at [1425, 34] on div "Variants 8 Properties table" at bounding box center [1413, 38] width 310 height 19
click at [1447, 65] on button "button" at bounding box center [1449, 65] width 11 height 11
click at [1425, 348] on div "Vision Design Language Variants 8 Properties table Mode onDark Size Large Mode …" at bounding box center [1413, 346] width 310 height 686
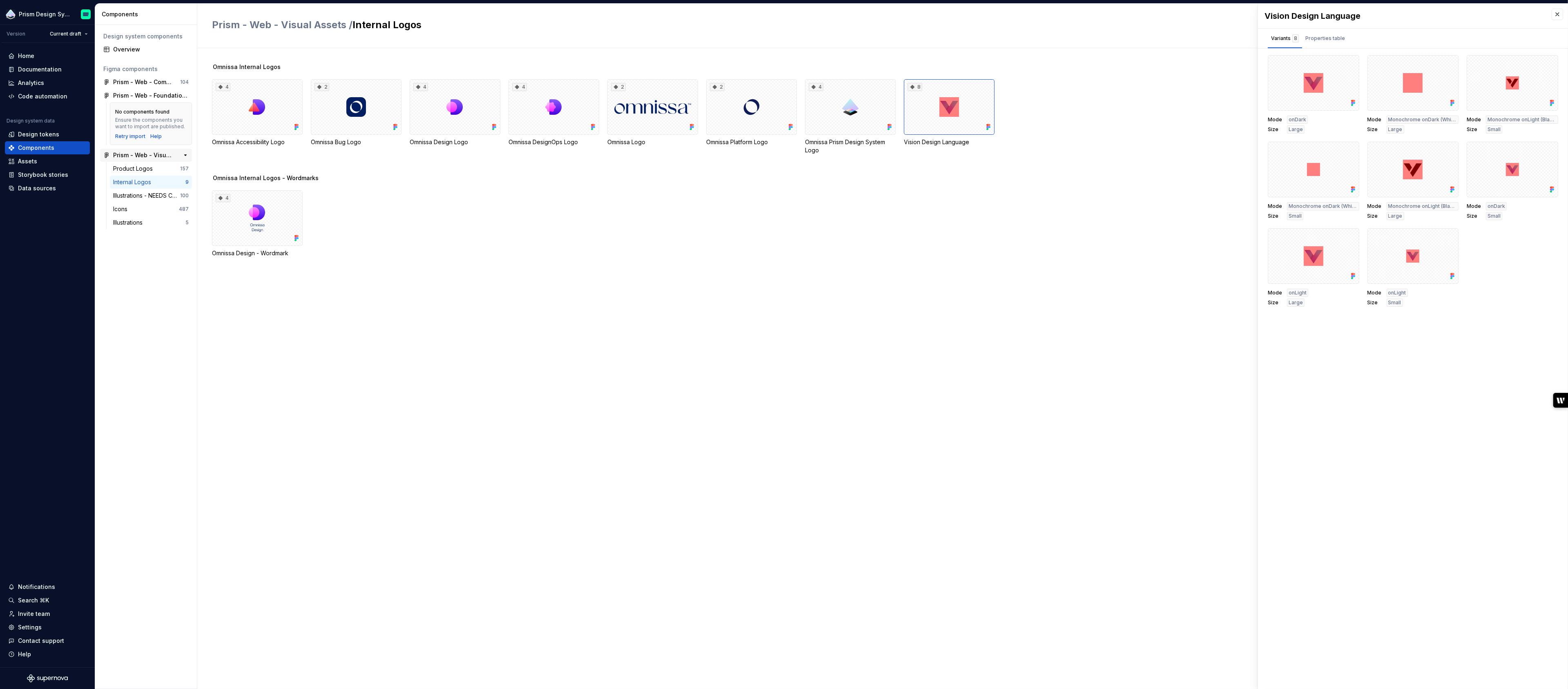
click at [137, 155] on div "Prism - Web - Visual Assets" at bounding box center [143, 155] width 61 height 8
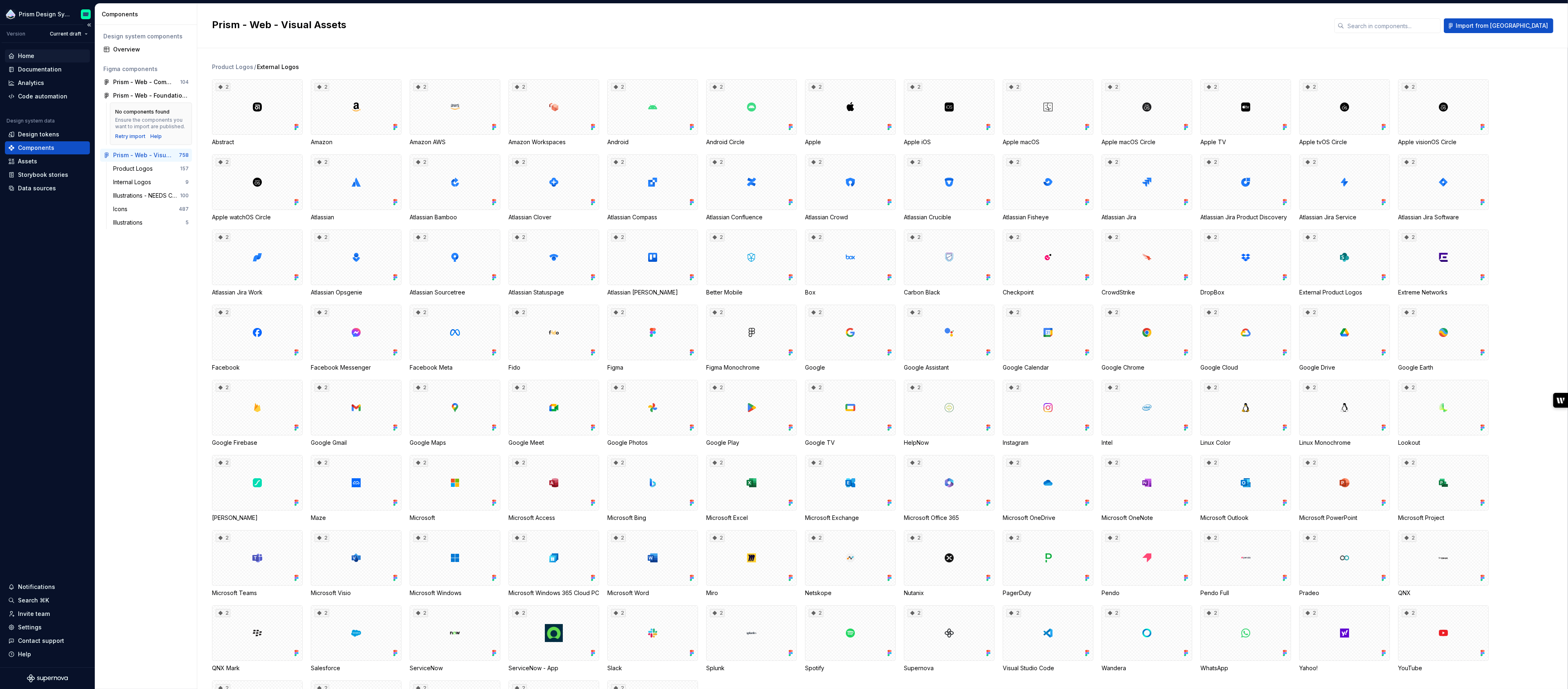
click at [33, 56] on div "Home" at bounding box center [26, 56] width 16 height 8
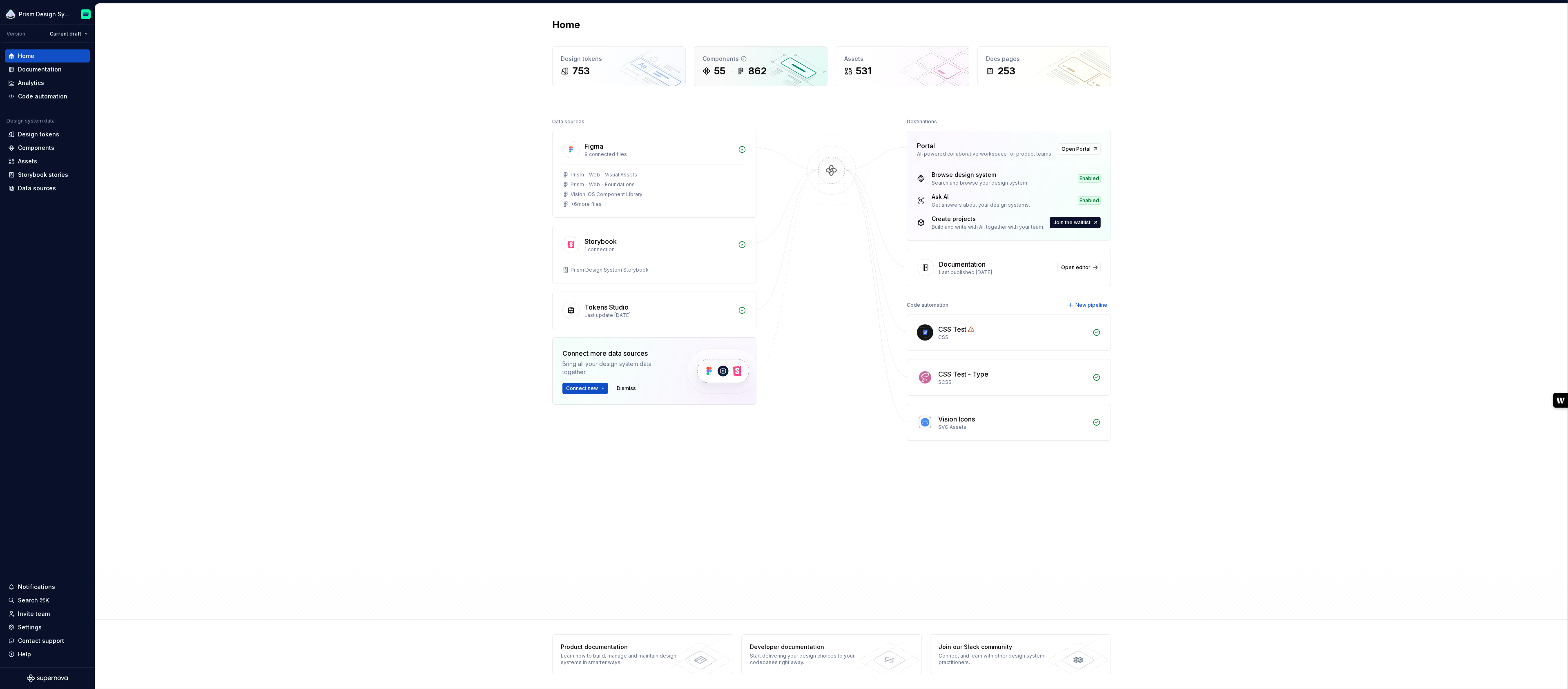
click at [769, 66] on div "55 862" at bounding box center [761, 71] width 116 height 13
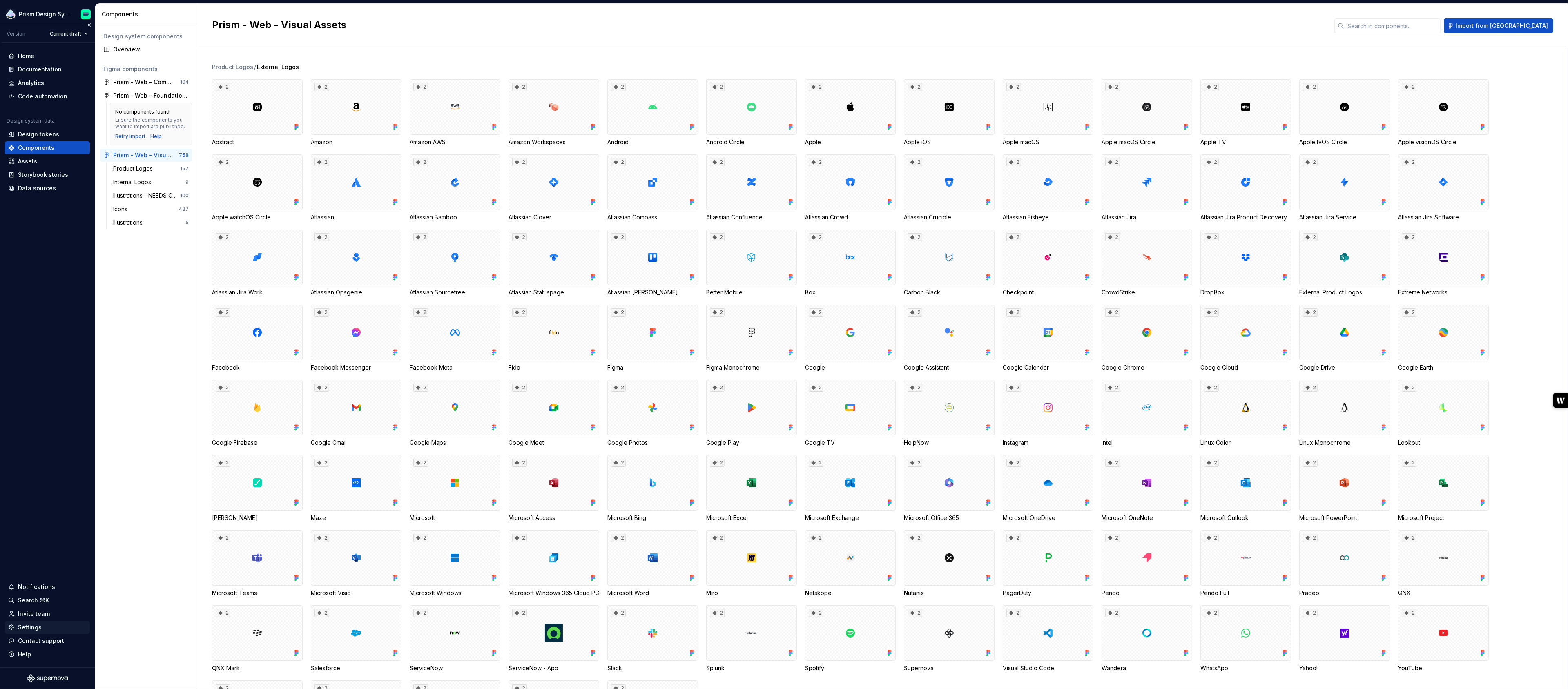
click at [32, 629] on div "Settings" at bounding box center [30, 627] width 24 height 8
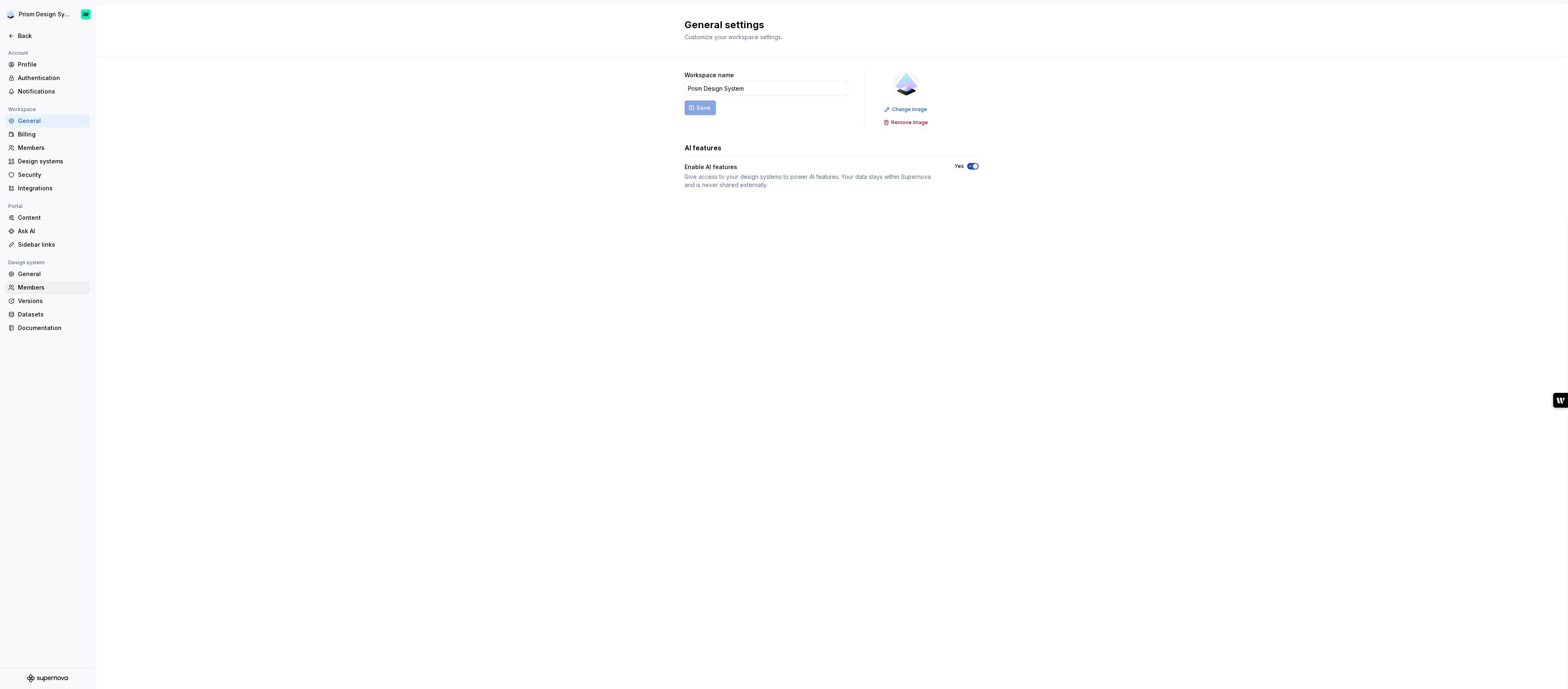
click at [36, 285] on div "Members" at bounding box center [53, 288] width 69 height 8
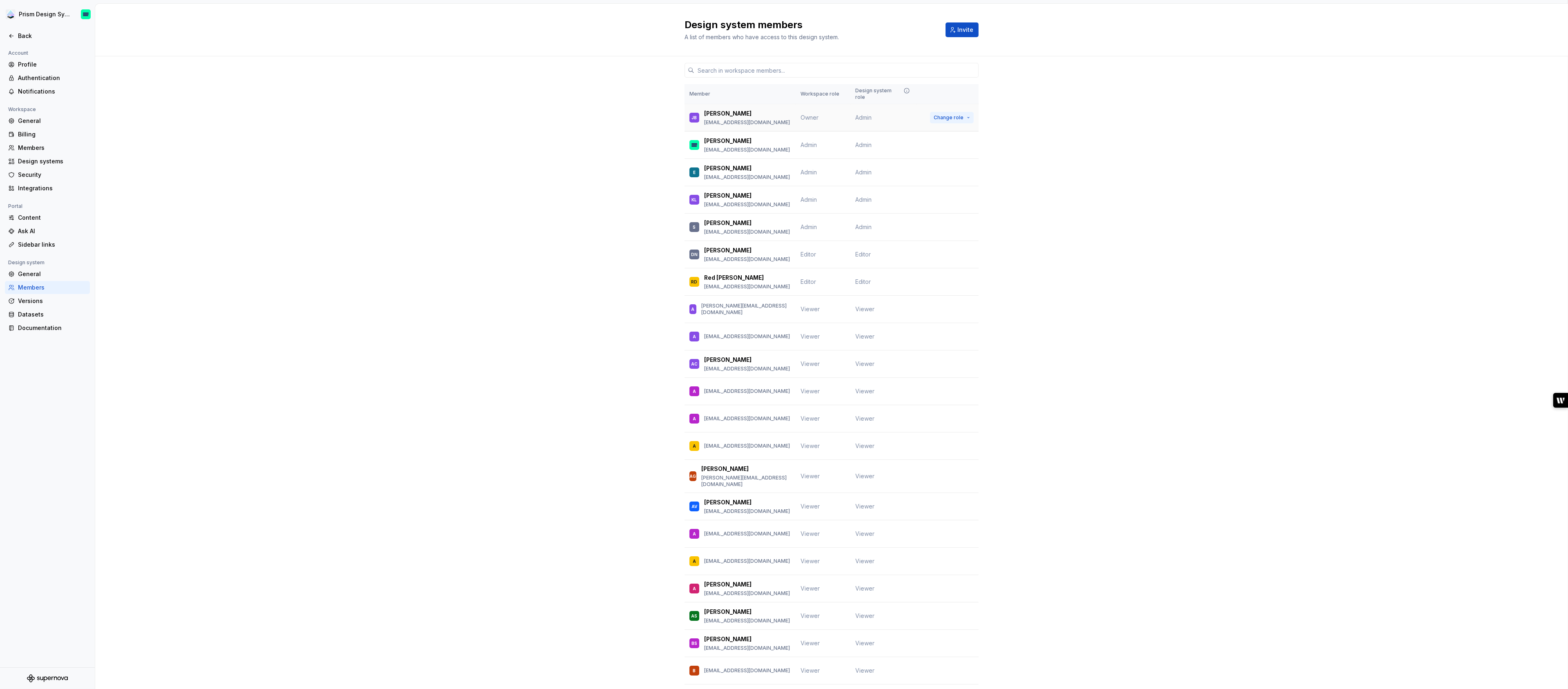
click at [971, 112] on button "Change role" at bounding box center [952, 118] width 44 height 11
click at [902, 284] on div "Can view design system content and published documentation." at bounding box center [913, 290] width 110 height 13
click at [33, 276] on div "General" at bounding box center [53, 274] width 69 height 8
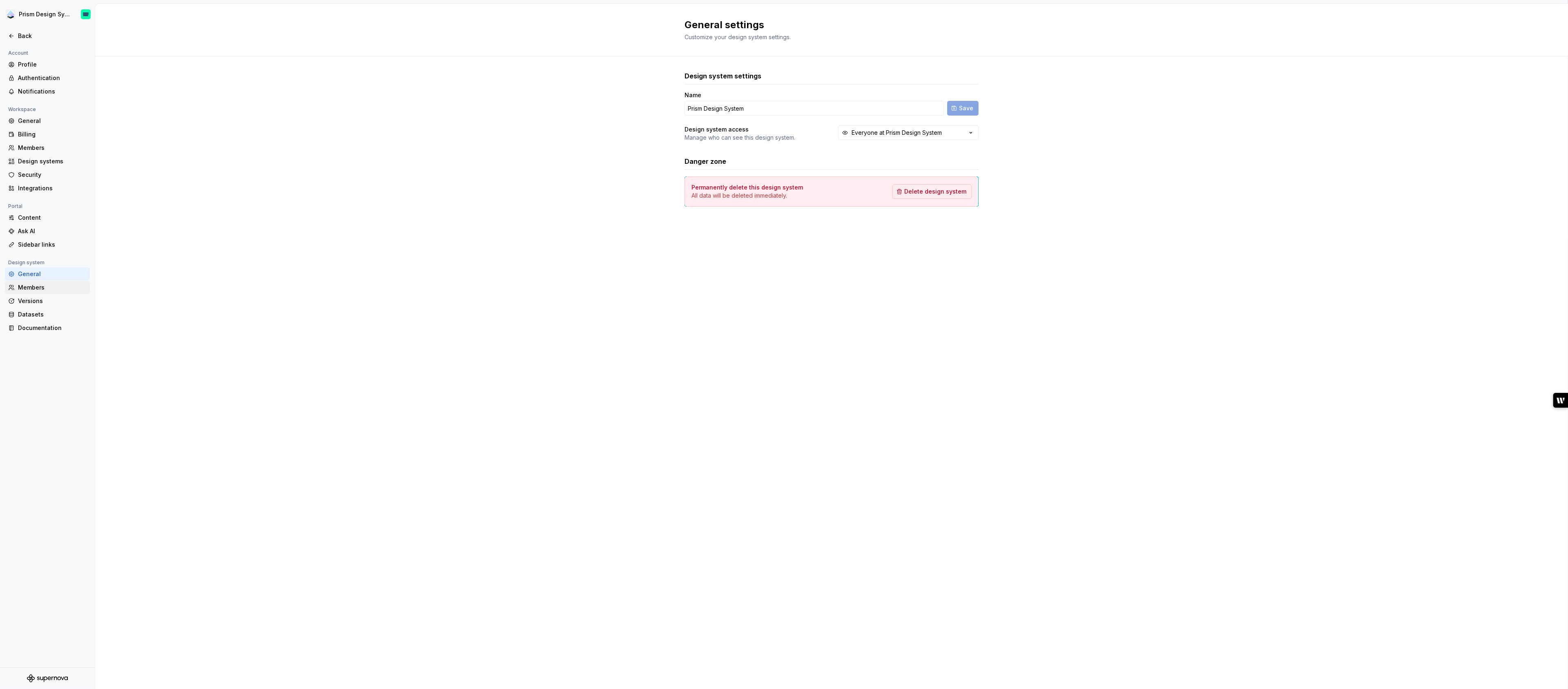
click at [33, 291] on div "Members" at bounding box center [53, 288] width 69 height 8
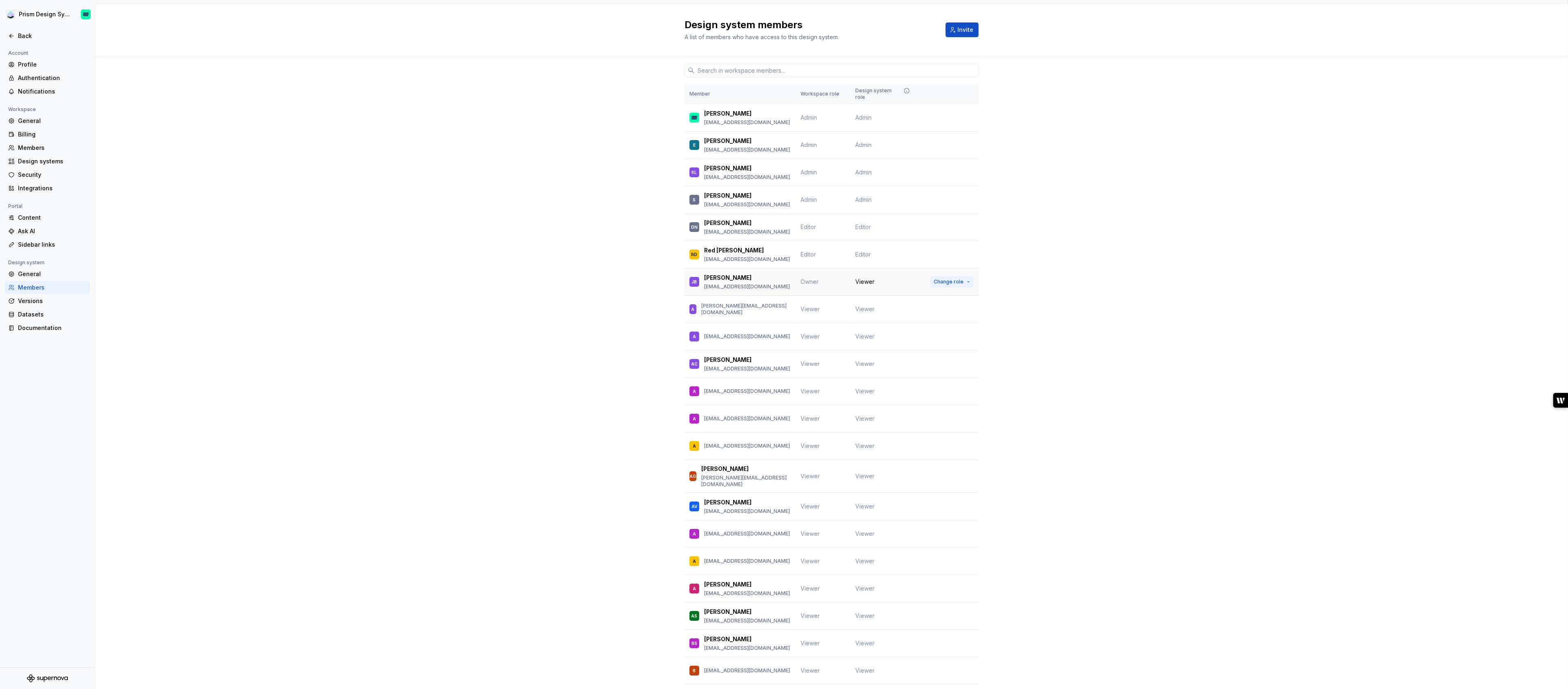
click at [970, 276] on button "Change role" at bounding box center [952, 282] width 44 height 11
click at [33, 315] on div "Datasets" at bounding box center [53, 314] width 69 height 8
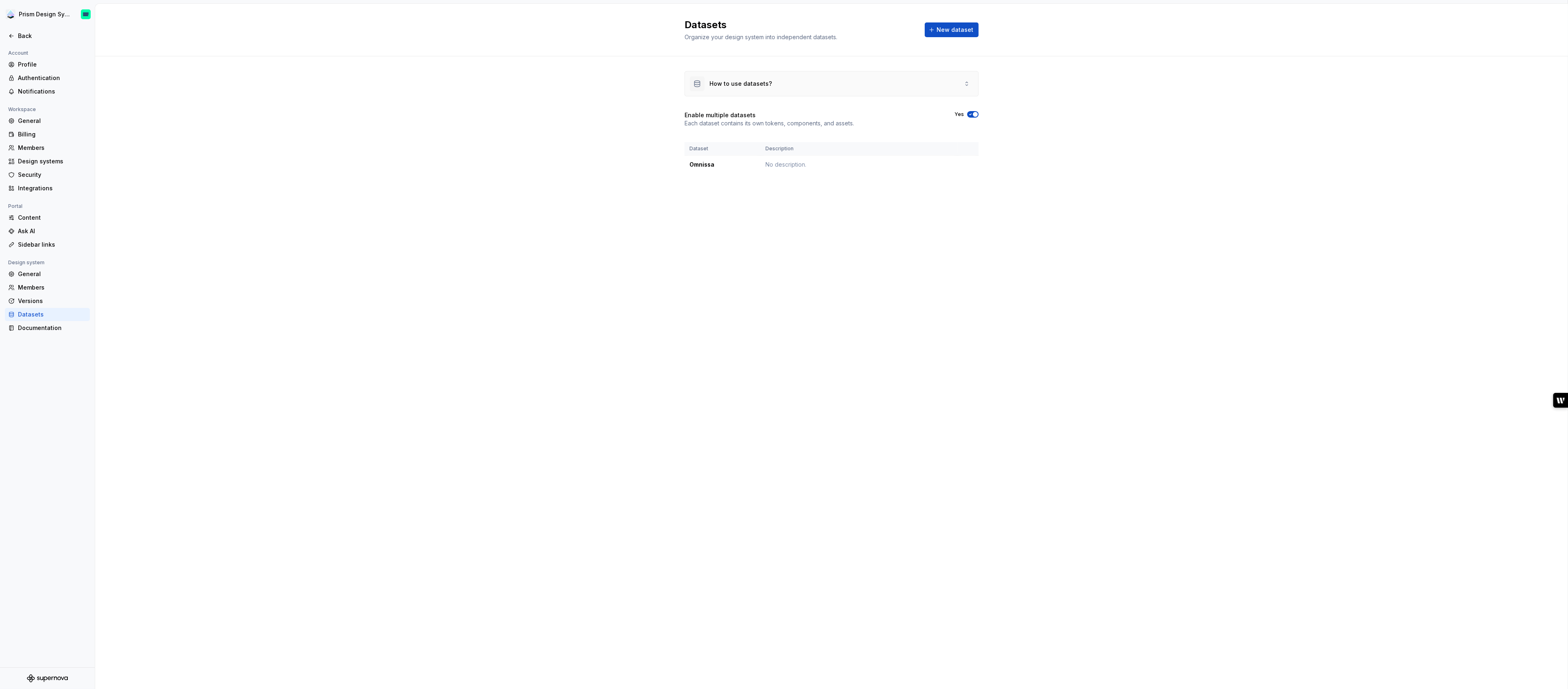
click at [735, 88] on div "How to use datasets?" at bounding box center [731, 83] width 82 height 14
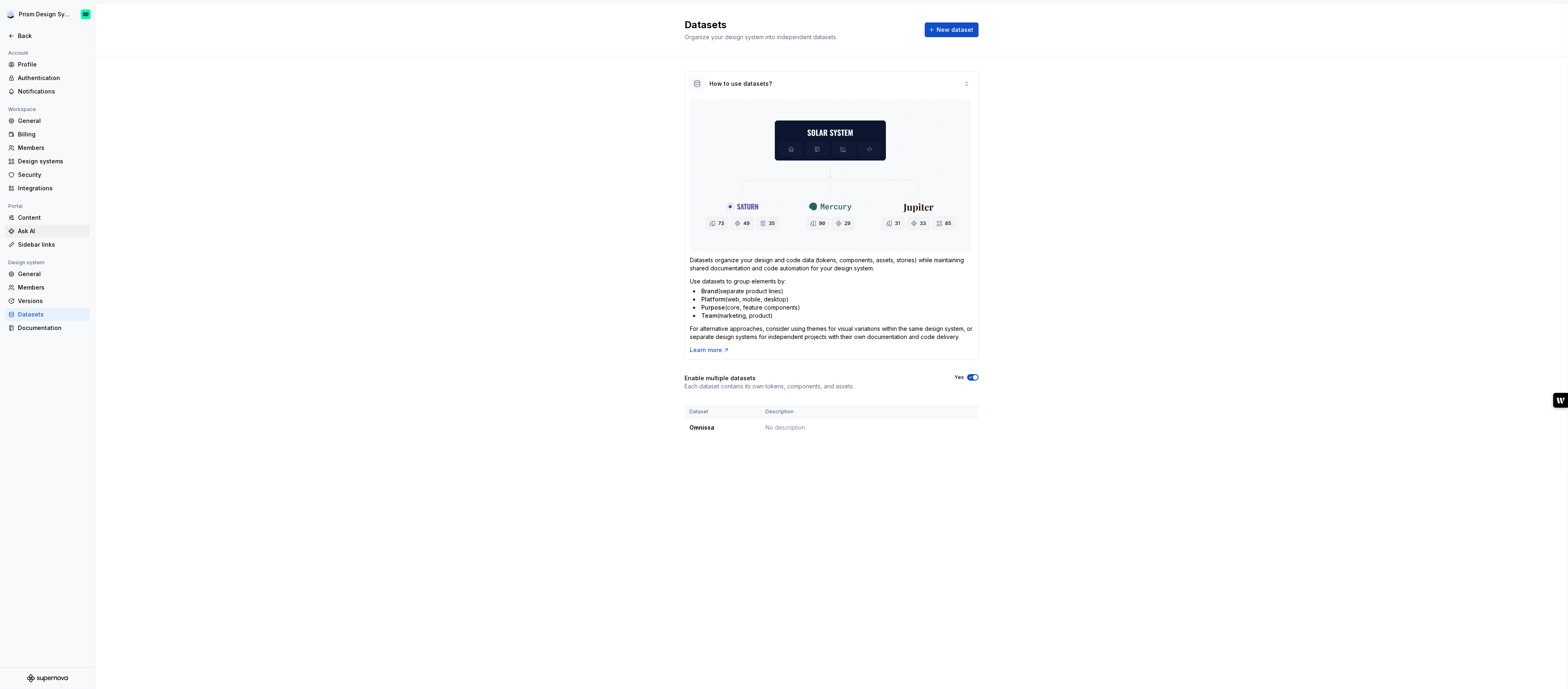
click at [26, 231] on div "Ask AI" at bounding box center [53, 231] width 69 height 8
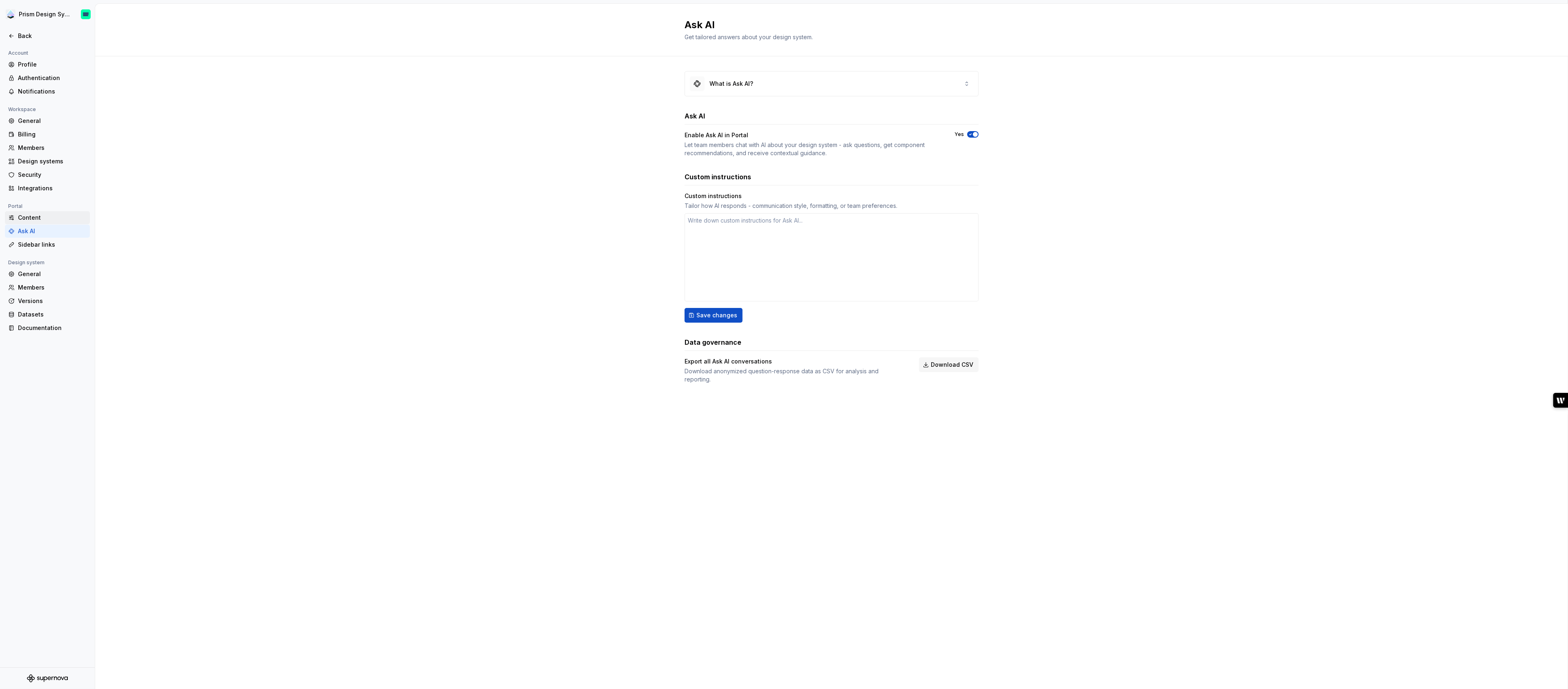
click at [33, 220] on div "Content" at bounding box center [53, 217] width 69 height 8
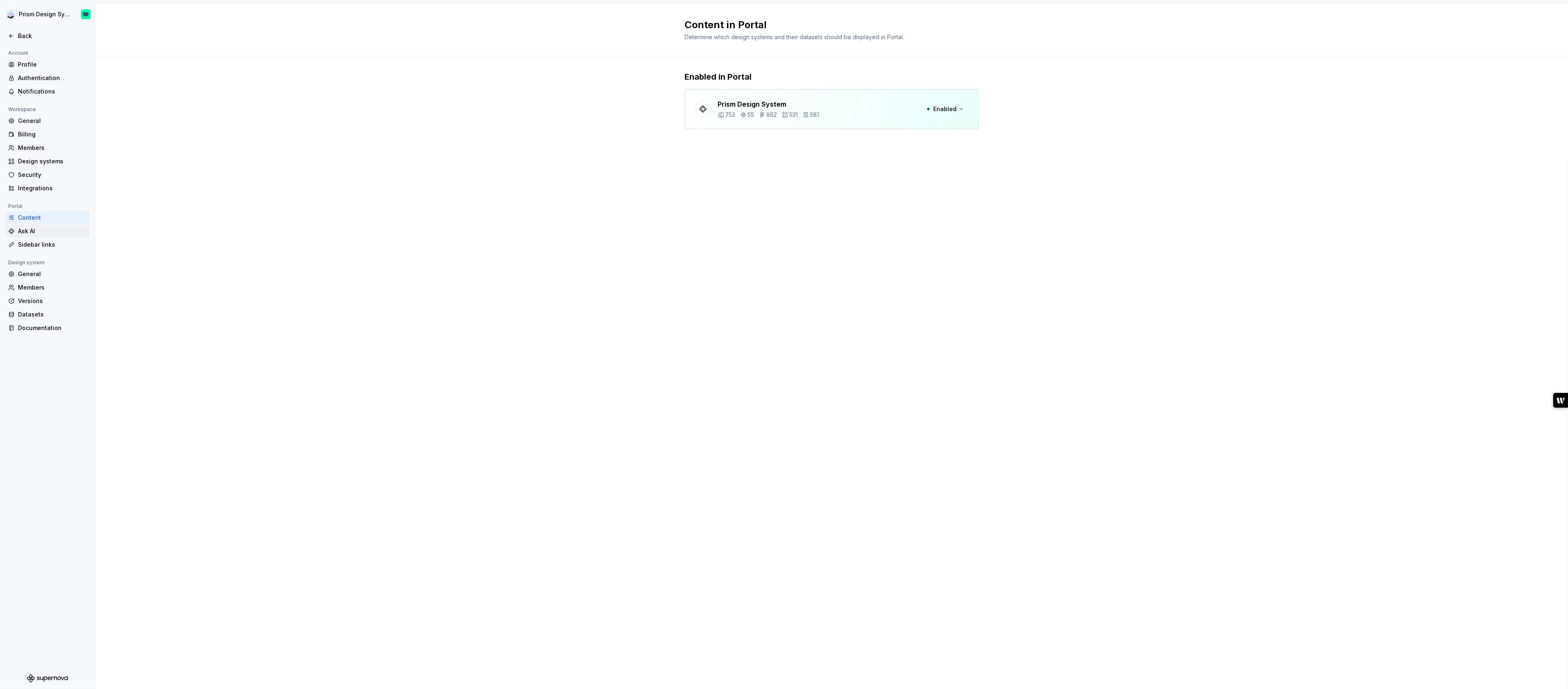
click at [29, 232] on div "Ask AI" at bounding box center [53, 231] width 69 height 8
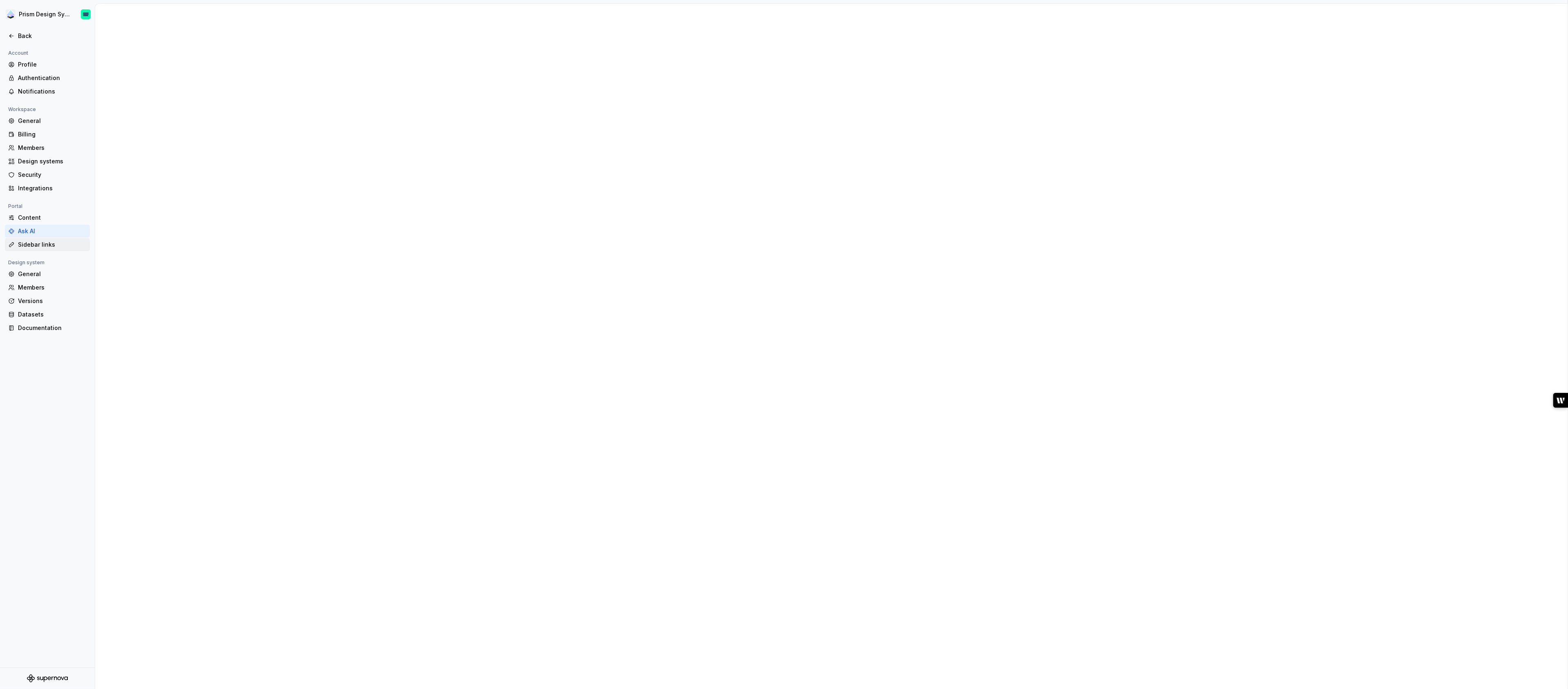
type textarea "*"
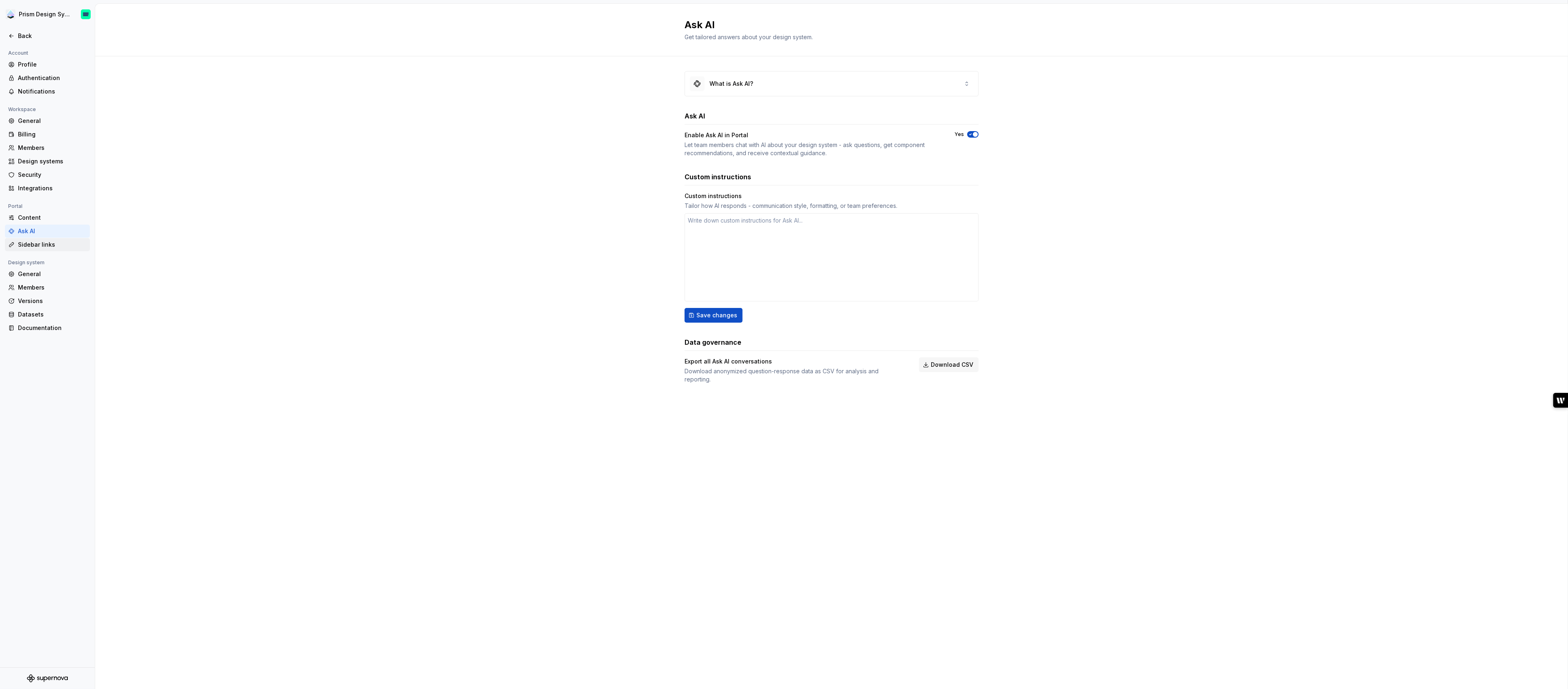
click at [34, 246] on div "Sidebar links" at bounding box center [53, 244] width 69 height 8
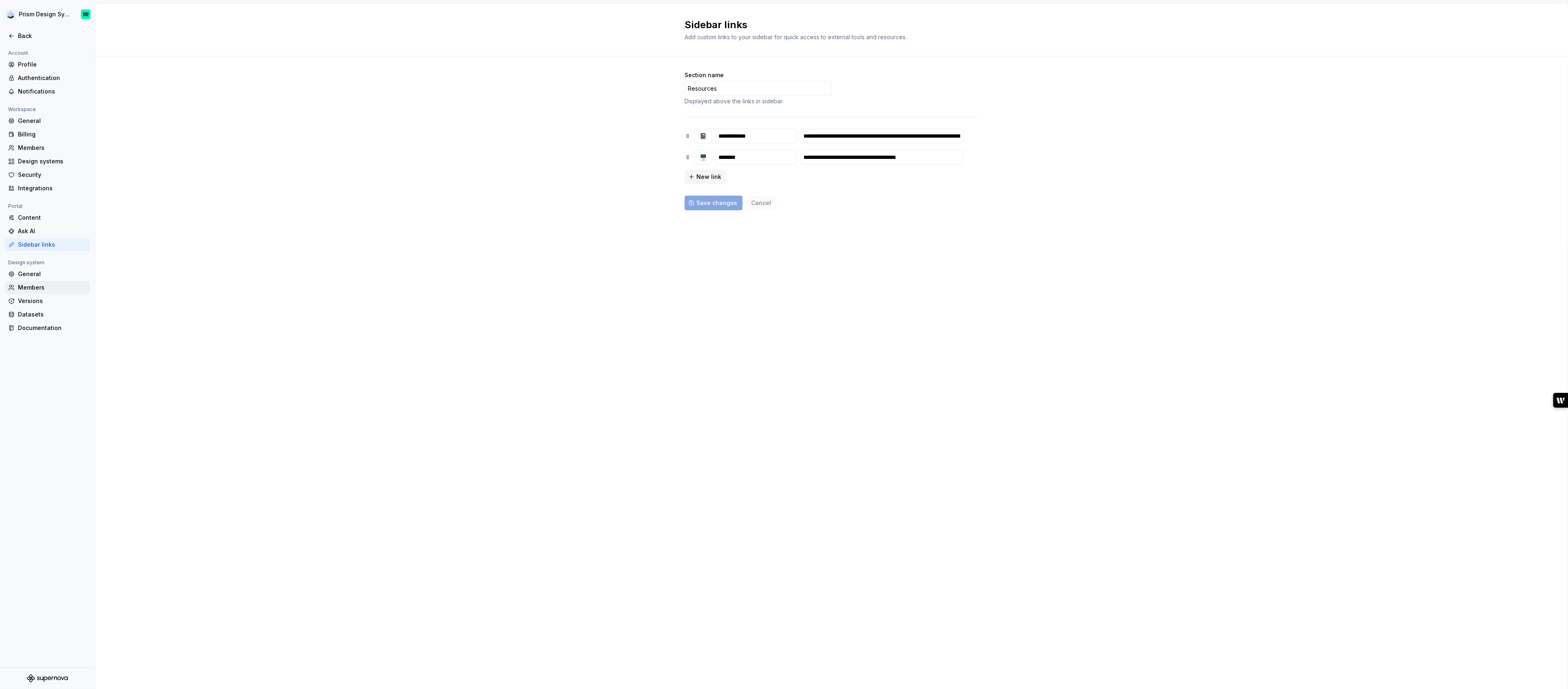
click at [31, 289] on div "Members" at bounding box center [53, 288] width 69 height 8
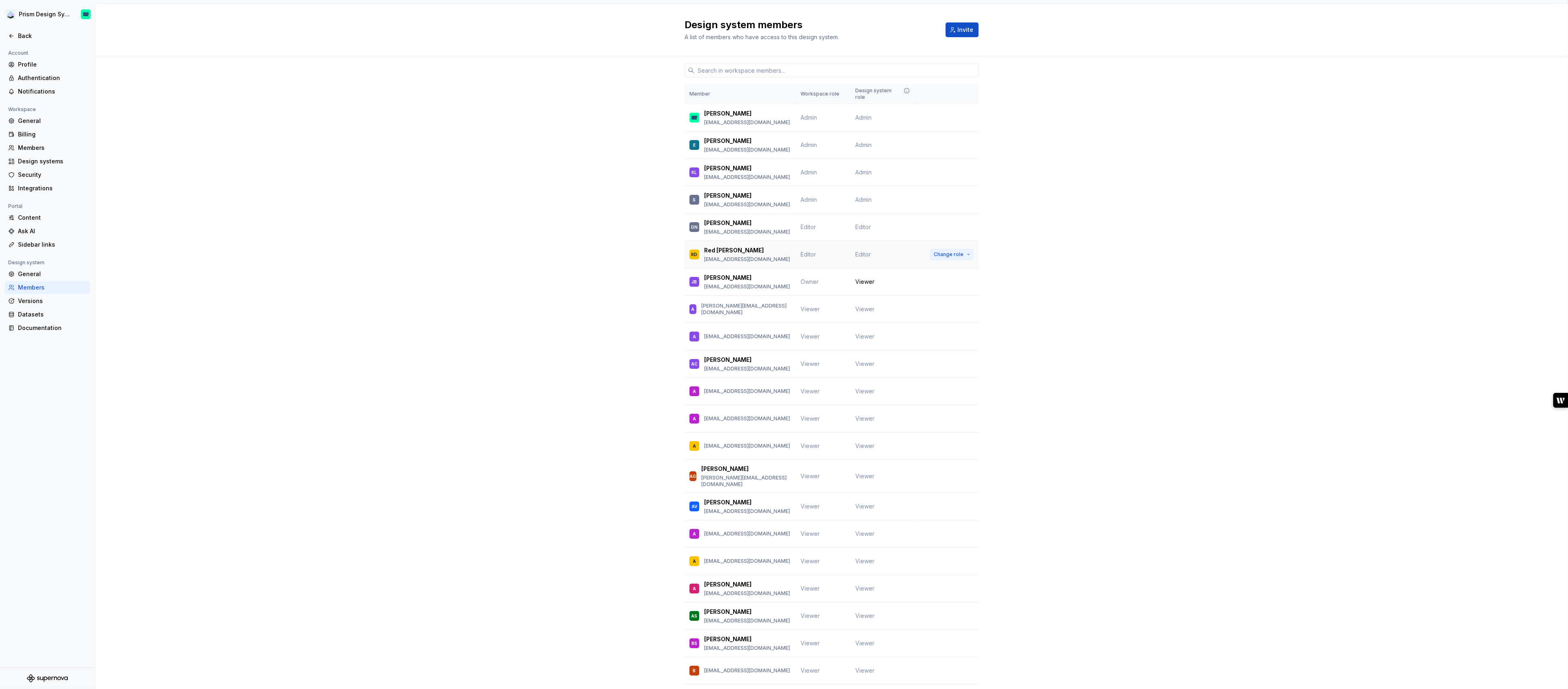
click at [958, 251] on span "Change role" at bounding box center [949, 254] width 30 height 6
click at [893, 313] on div "Can edit design system settings and content and invite and manage members." at bounding box center [913, 316] width 110 height 13
click at [28, 276] on div "General" at bounding box center [53, 274] width 69 height 8
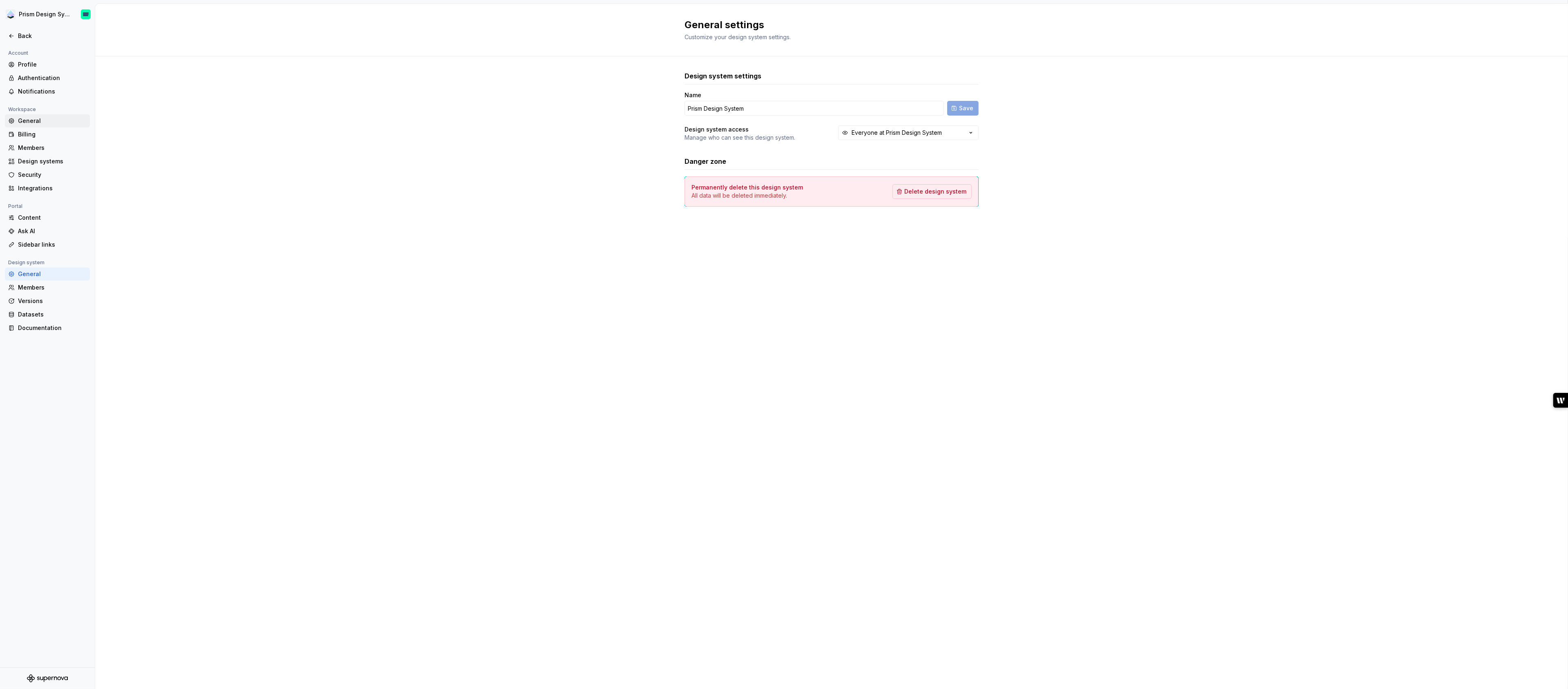
click at [26, 120] on div "General" at bounding box center [53, 121] width 69 height 8
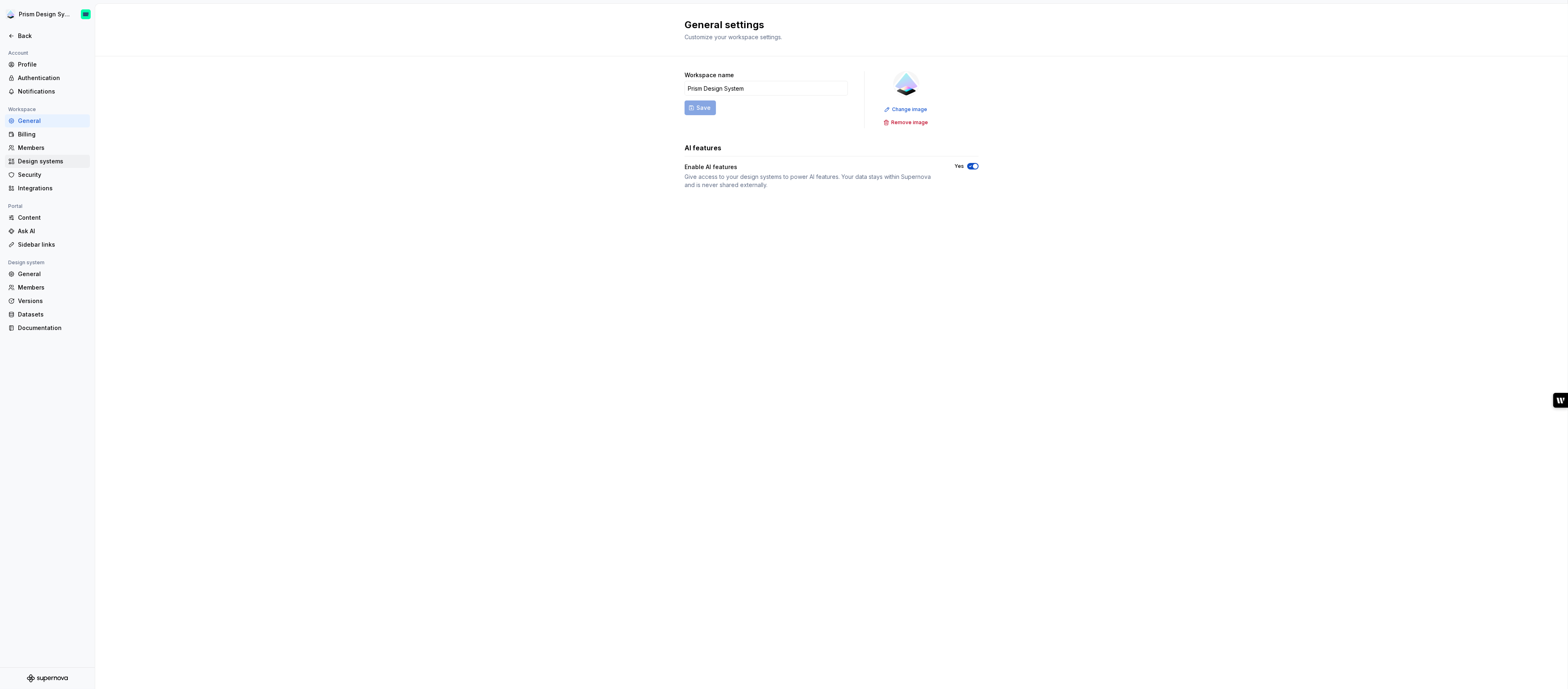
click at [41, 158] on div "Design systems" at bounding box center [53, 161] width 69 height 8
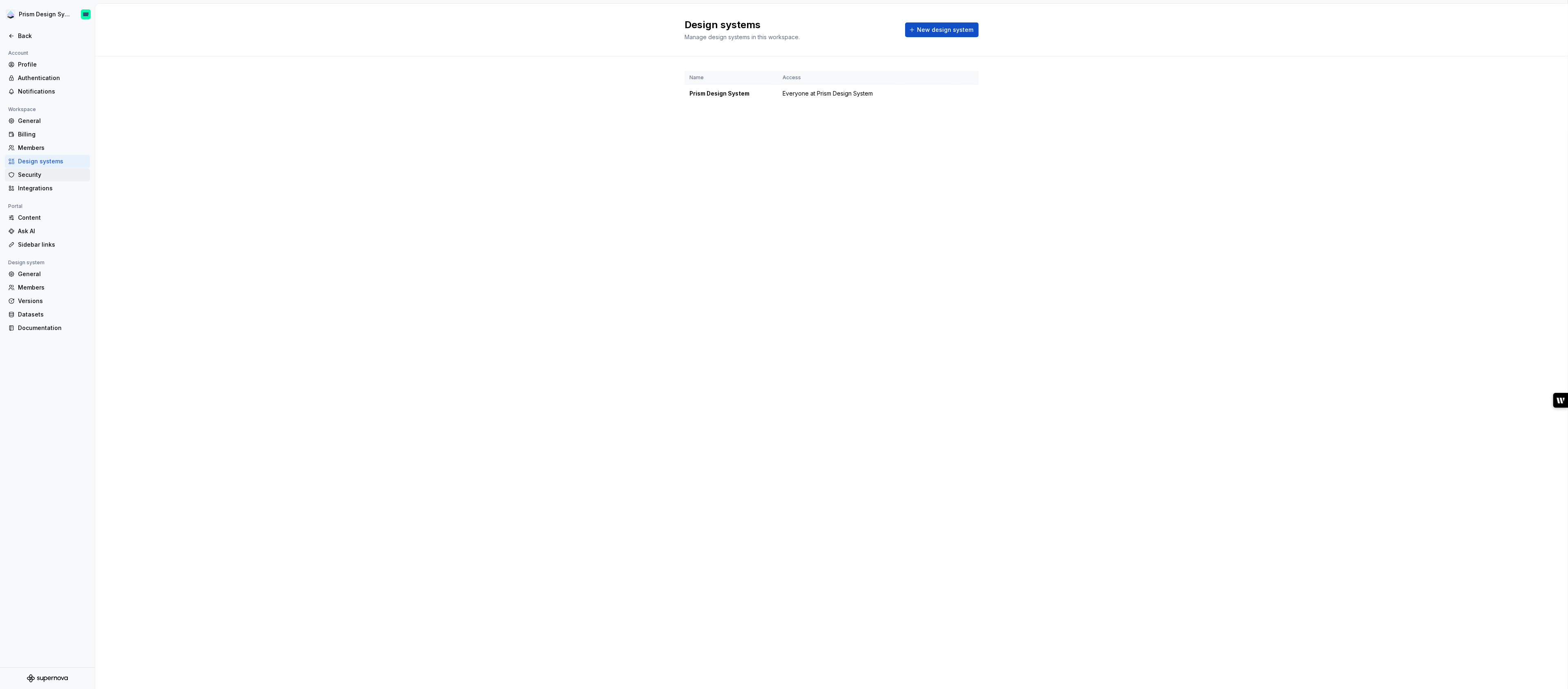
click at [45, 175] on div "Security" at bounding box center [53, 175] width 69 height 8
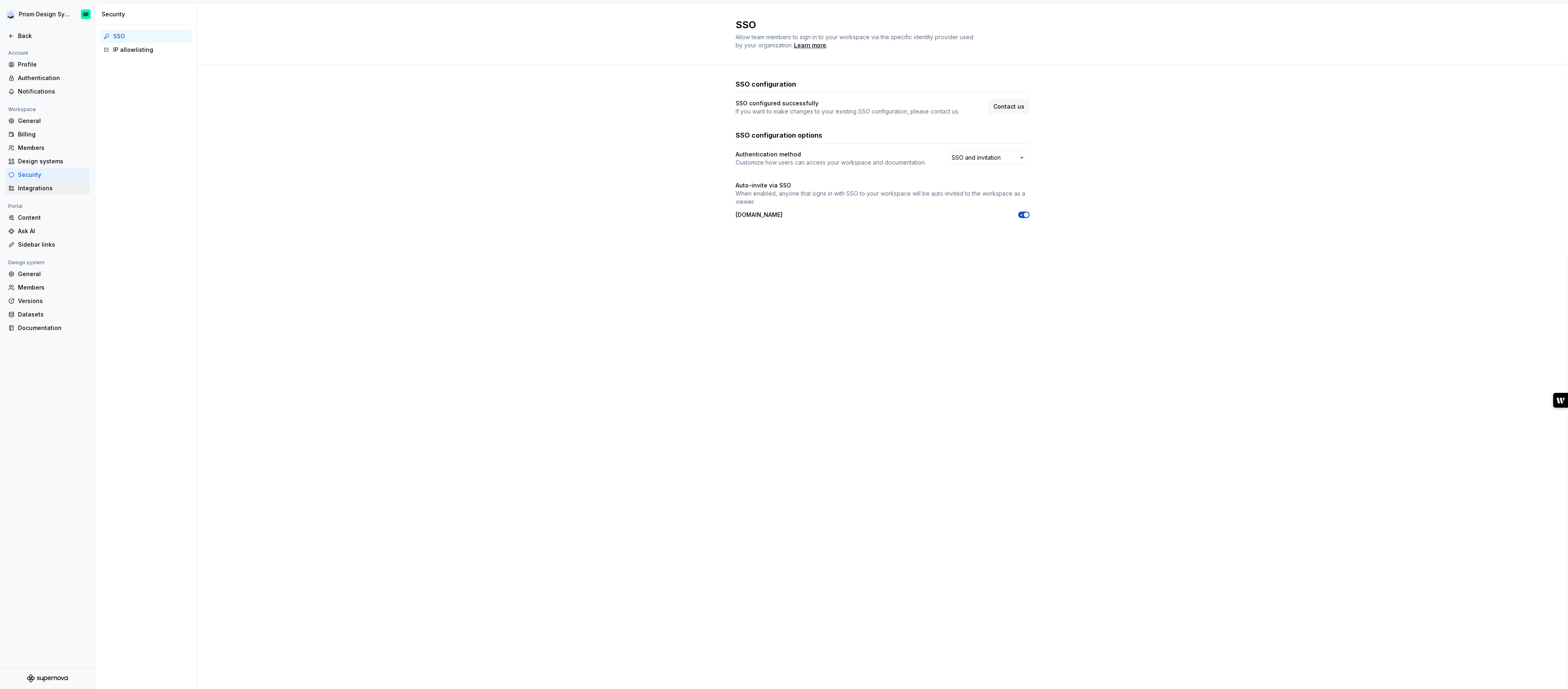
click at [46, 190] on div "Integrations" at bounding box center [53, 188] width 69 height 8
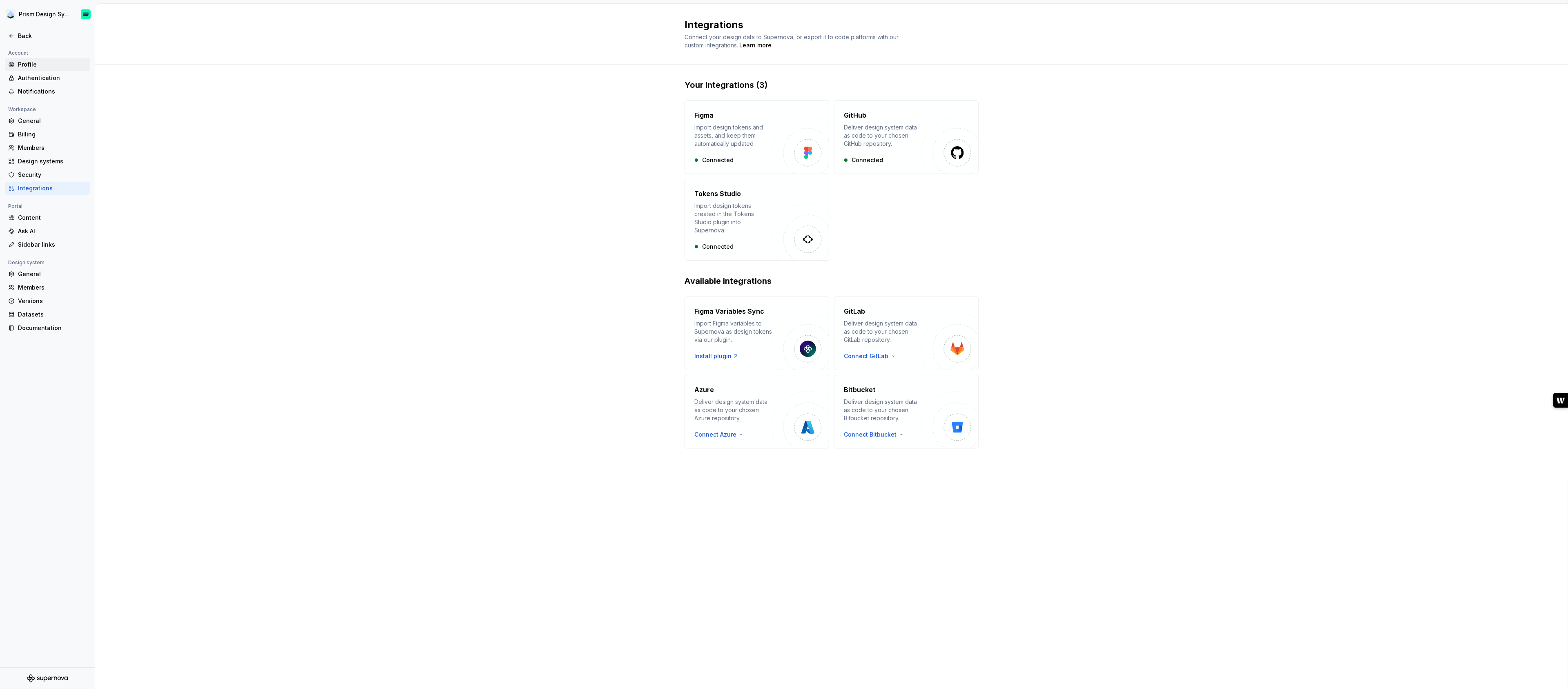
click at [29, 64] on div "Profile" at bounding box center [53, 65] width 69 height 8
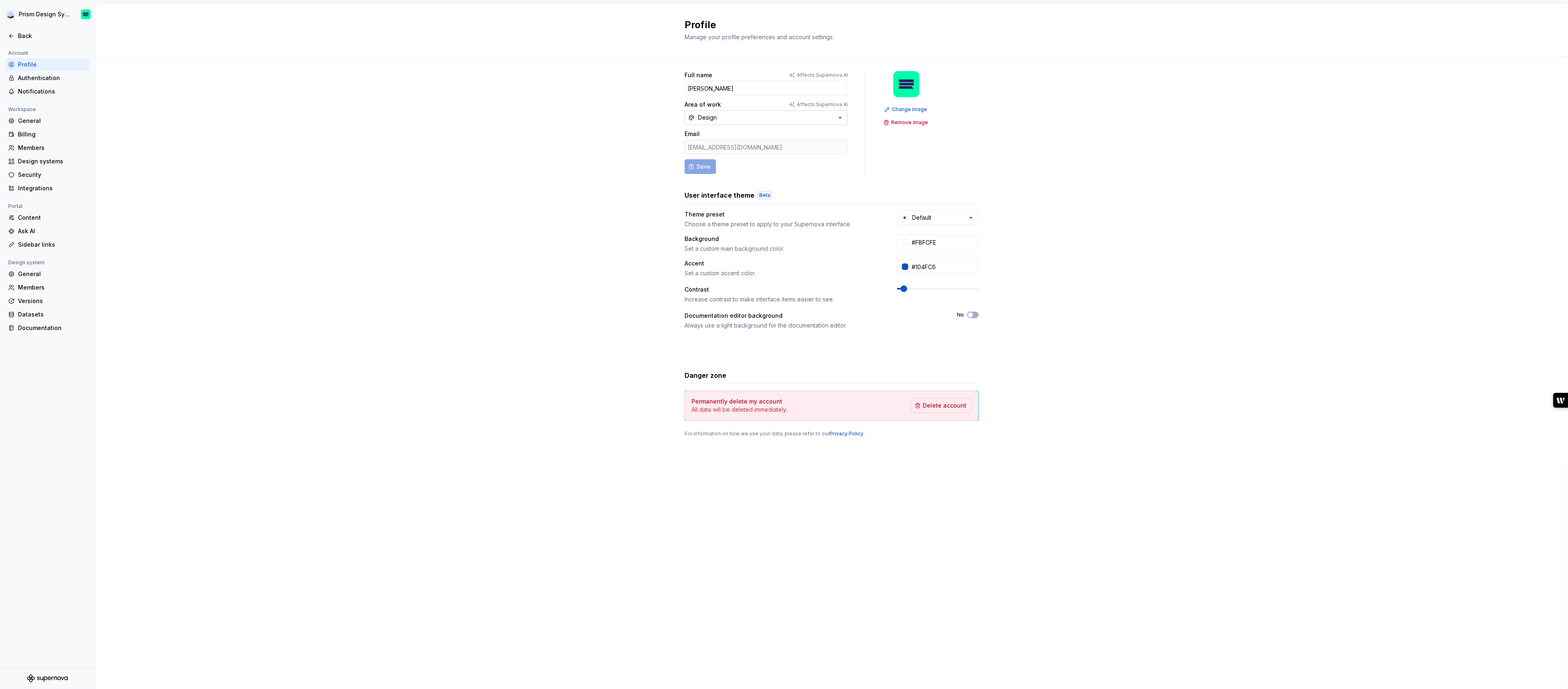
click at [746, 117] on button "Design" at bounding box center [766, 117] width 163 height 14
click at [563, 155] on div "Full name Affects Supernova AI [PERSON_NAME] Area of work Affects Supernova AI …" at bounding box center [832, 262] width 1473 height 412
click at [900, 293] on div "Contrast Increase contrast to make interface items easier to see." at bounding box center [832, 294] width 294 height 18
click at [22, 36] on div "Back" at bounding box center [53, 36] width 69 height 8
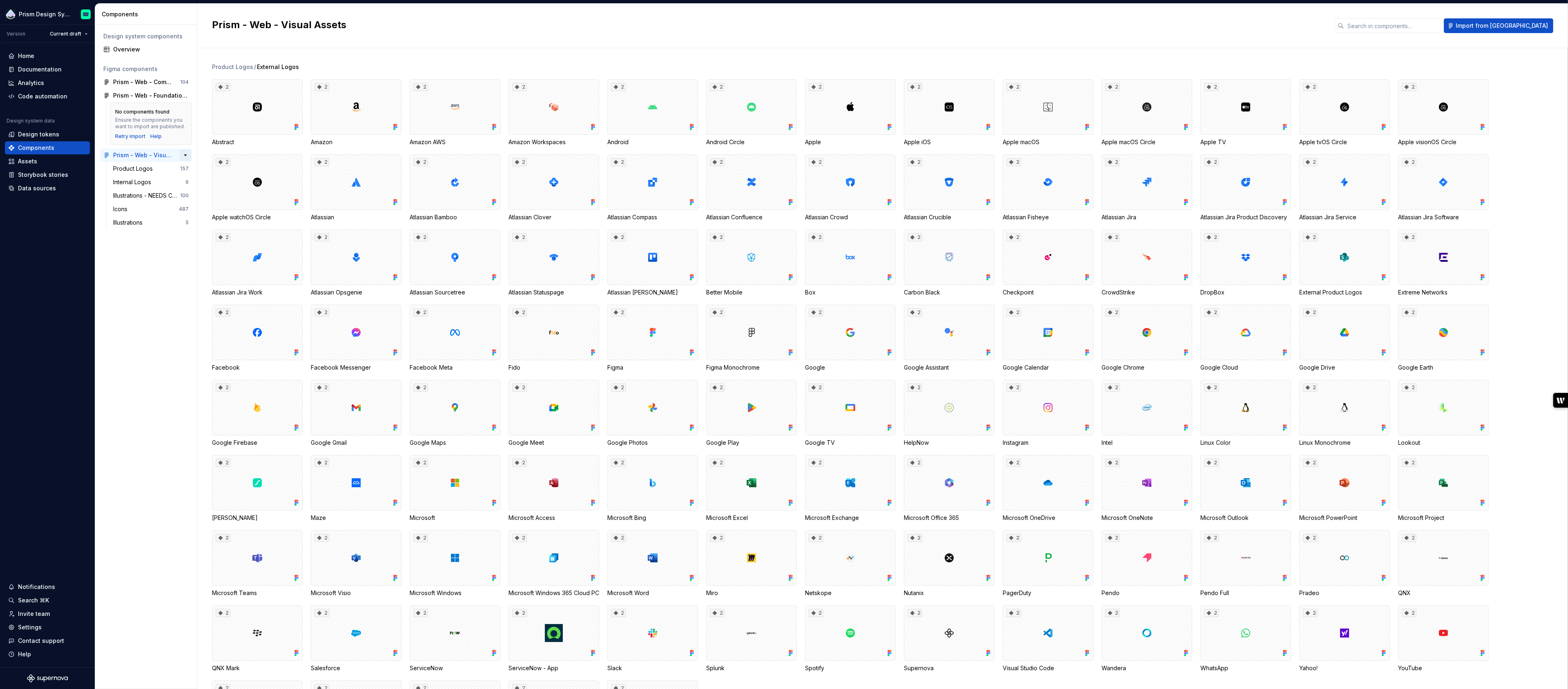
click at [186, 153] on button "button" at bounding box center [185, 155] width 11 height 11
click at [185, 157] on button "button" at bounding box center [185, 155] width 11 height 11
click at [140, 184] on div "Internal Logos" at bounding box center [134, 182] width 41 height 8
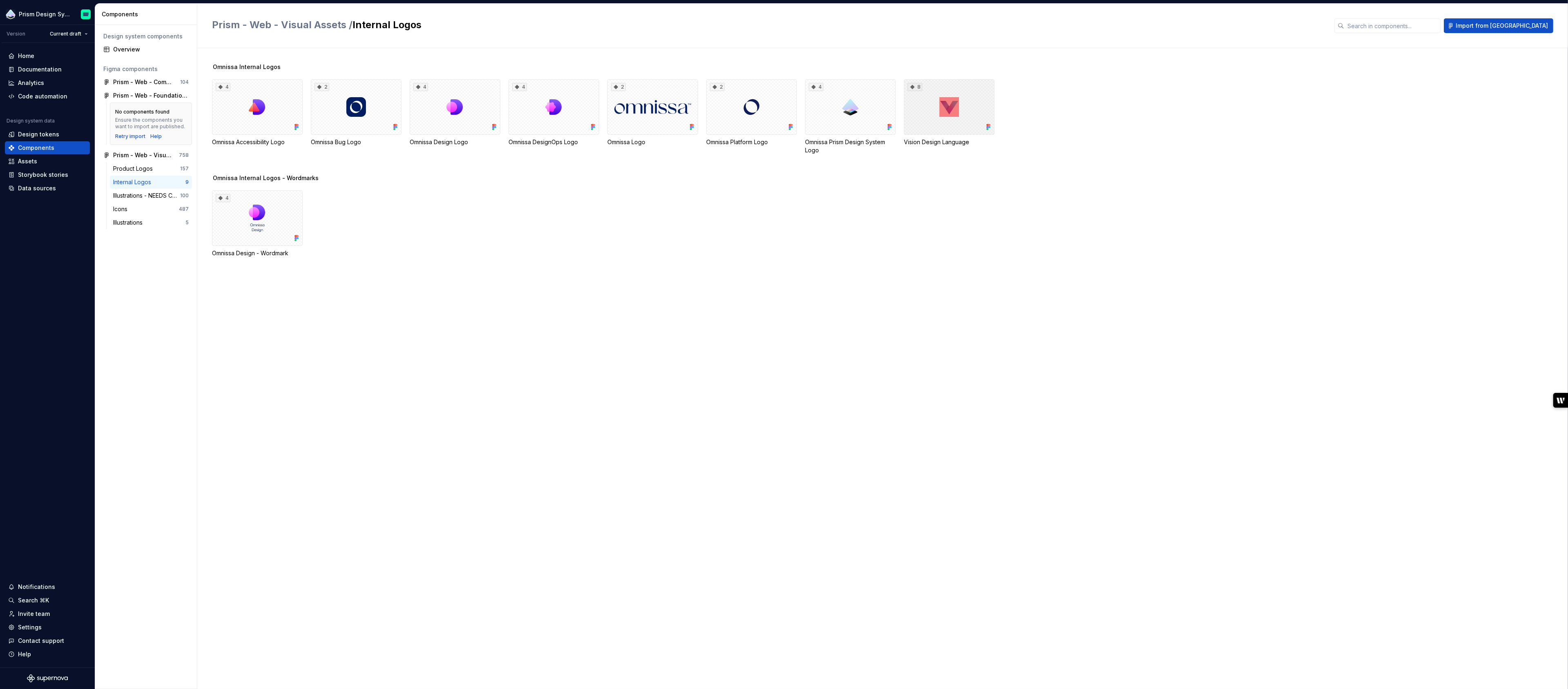
click at [972, 95] on div "8" at bounding box center [949, 107] width 91 height 56
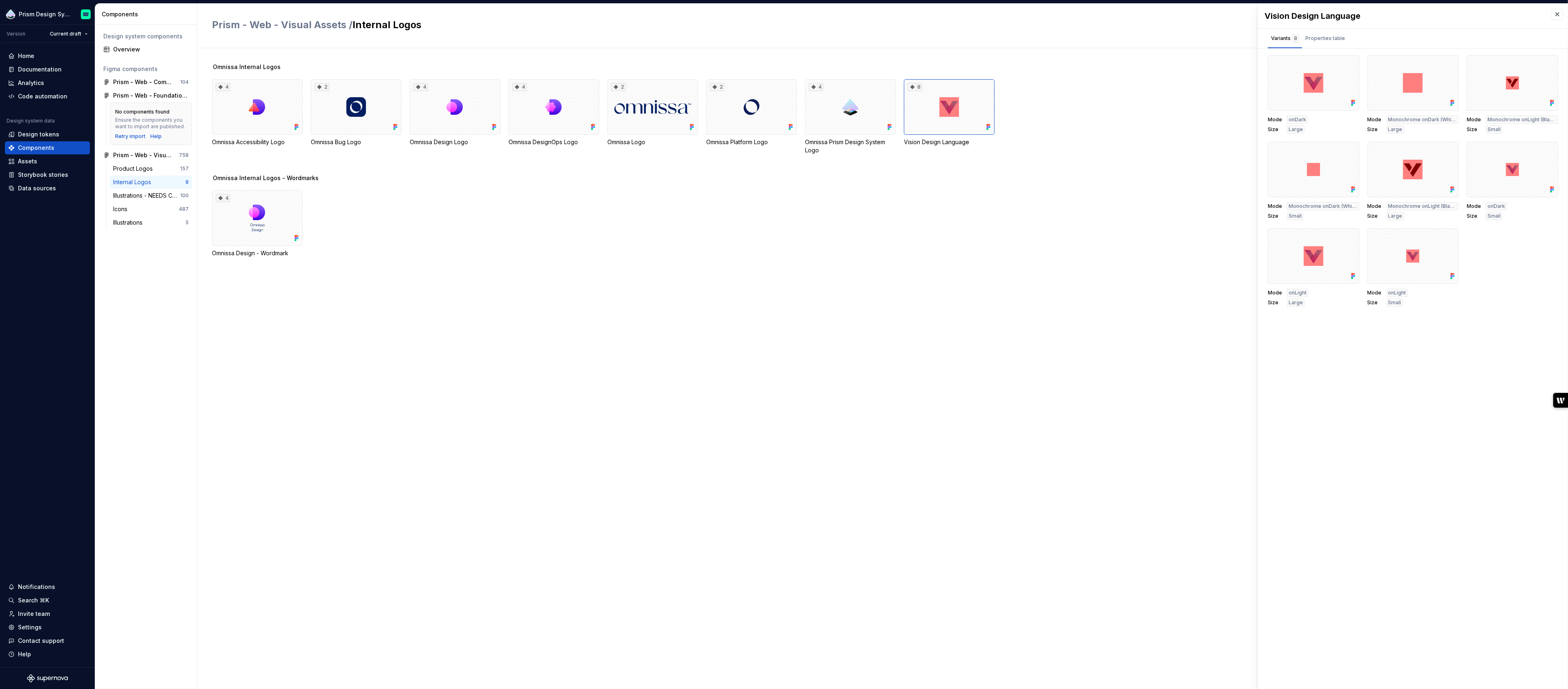
click at [1543, 38] on div "Variants 8 Properties table" at bounding box center [1413, 38] width 310 height 19
click at [1359, 16] on div "Vision Design Language" at bounding box center [1404, 16] width 279 height 11
click at [1556, 13] on button "button" at bounding box center [1557, 14] width 11 height 11
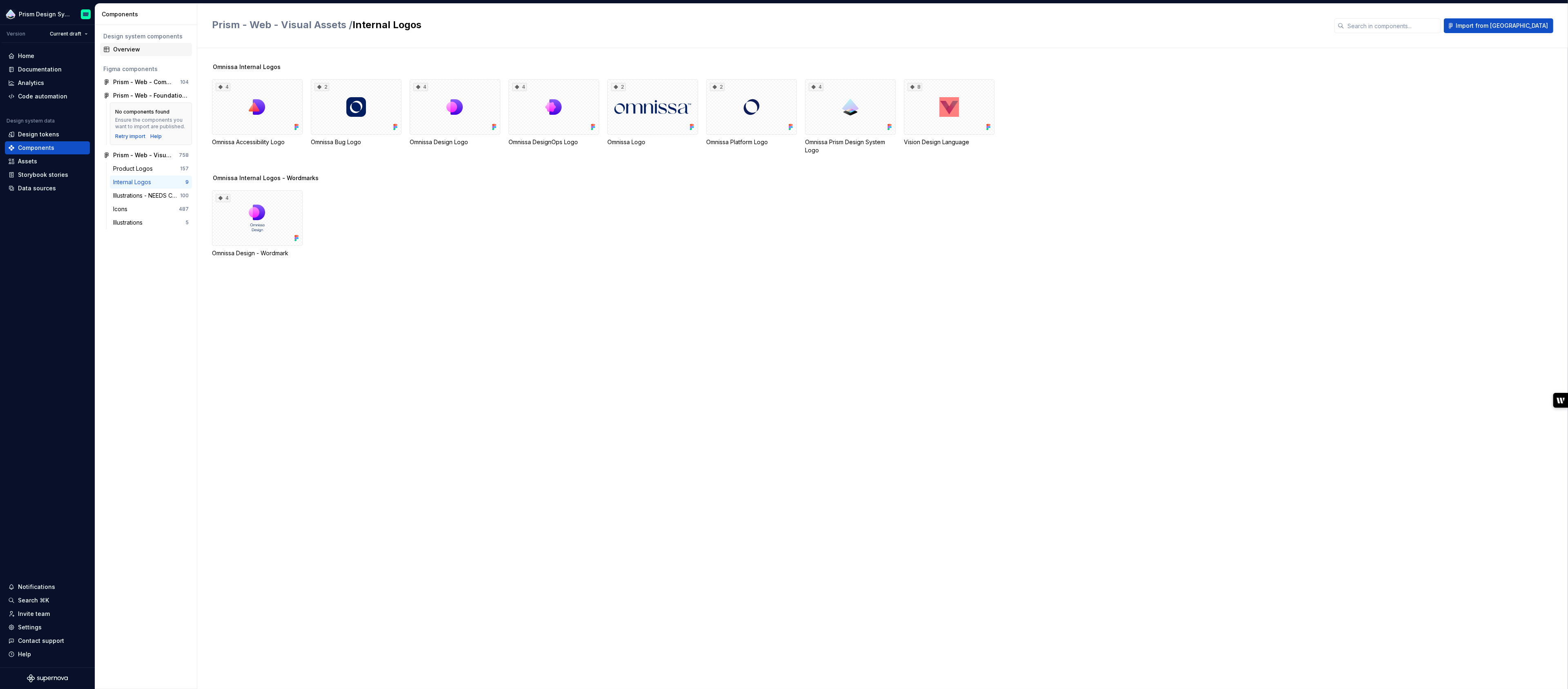
click at [130, 51] on div "Overview" at bounding box center [151, 49] width 76 height 8
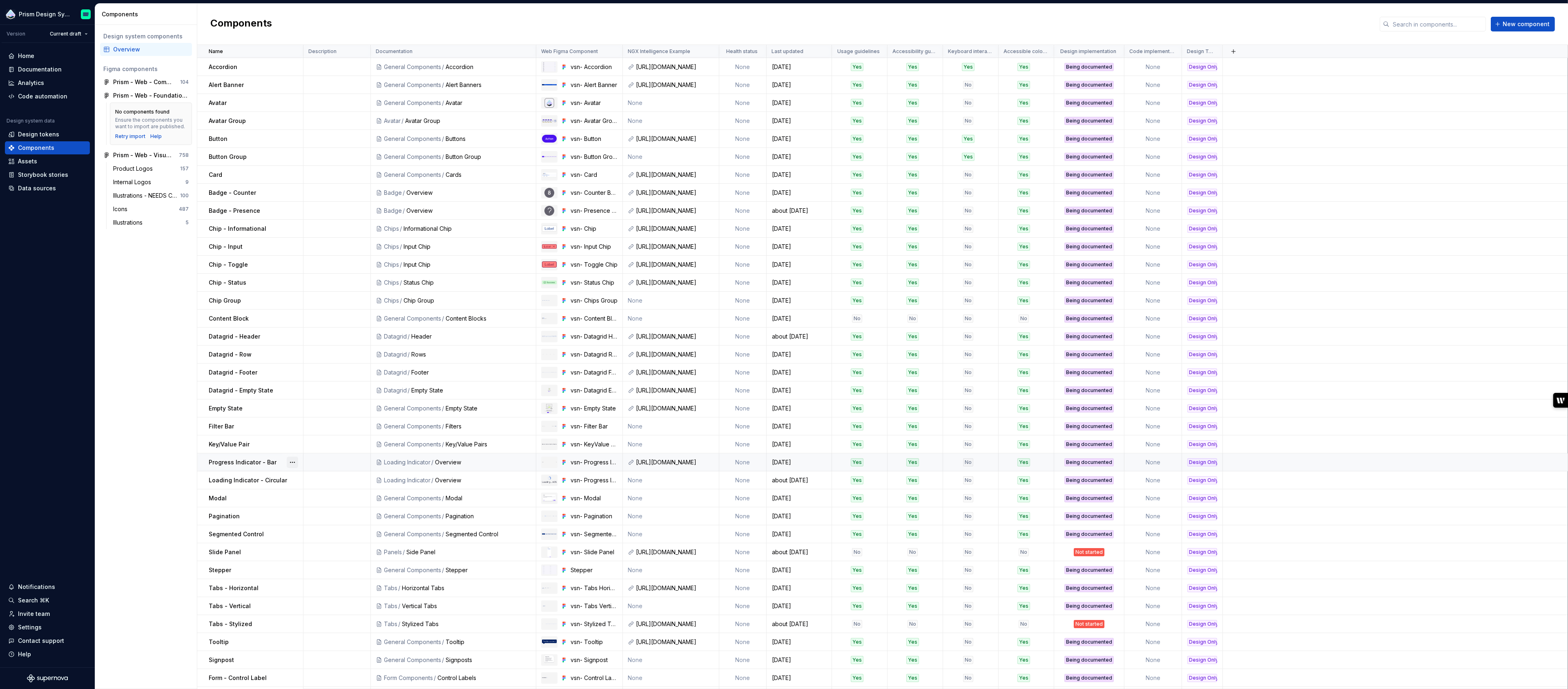
click at [294, 463] on button "button" at bounding box center [292, 462] width 11 height 11
click at [133, 450] on html "Prism Design System Version Current draft Home Documentation Analytics Code aut…" at bounding box center [784, 344] width 1568 height 689
click at [39, 187] on div "Data sources" at bounding box center [37, 188] width 38 height 8
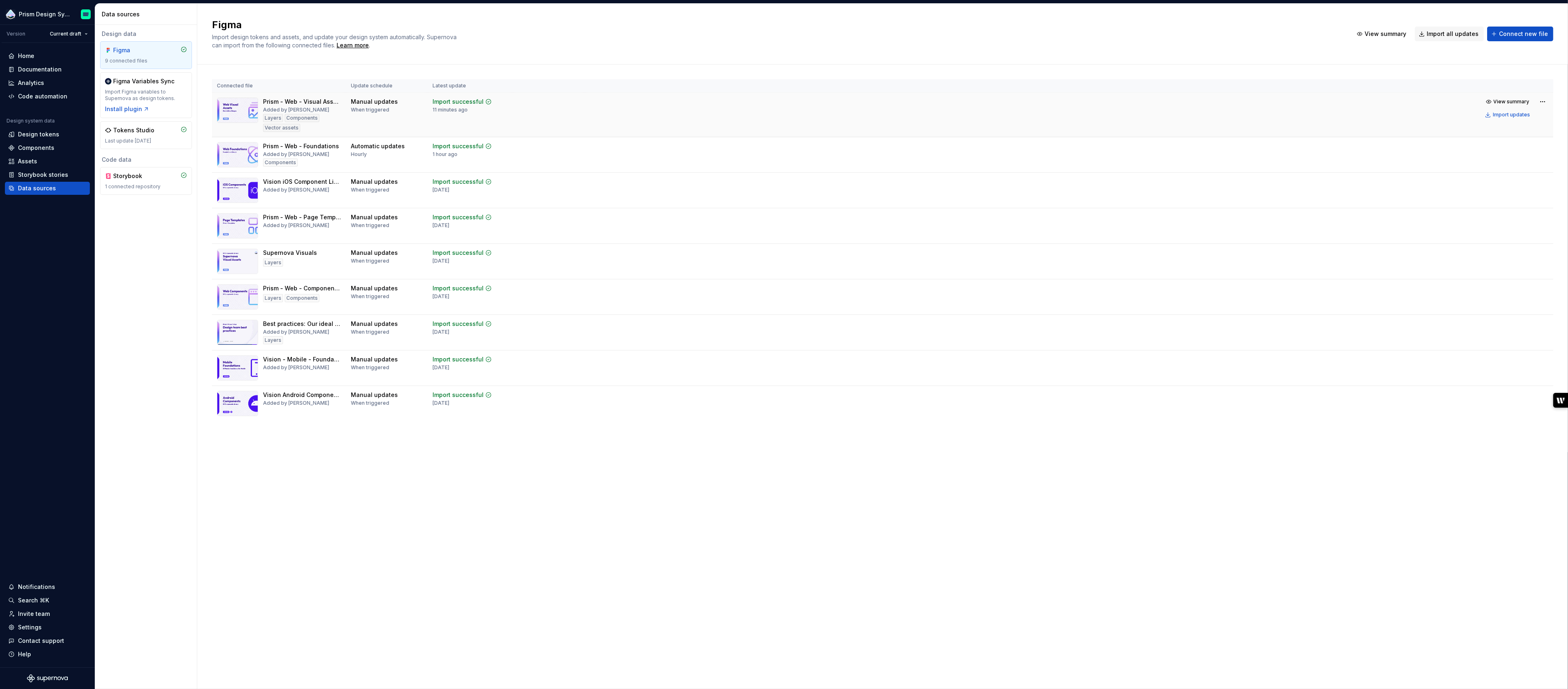
click at [416, 110] on div "Manual updates When triggered" at bounding box center [386, 105] width 72 height 16
click at [254, 108] on img at bounding box center [237, 110] width 41 height 25
click at [1515, 117] on div "Import updates" at bounding box center [1511, 115] width 37 height 6
click at [36, 158] on div "Assets" at bounding box center [47, 161] width 78 height 8
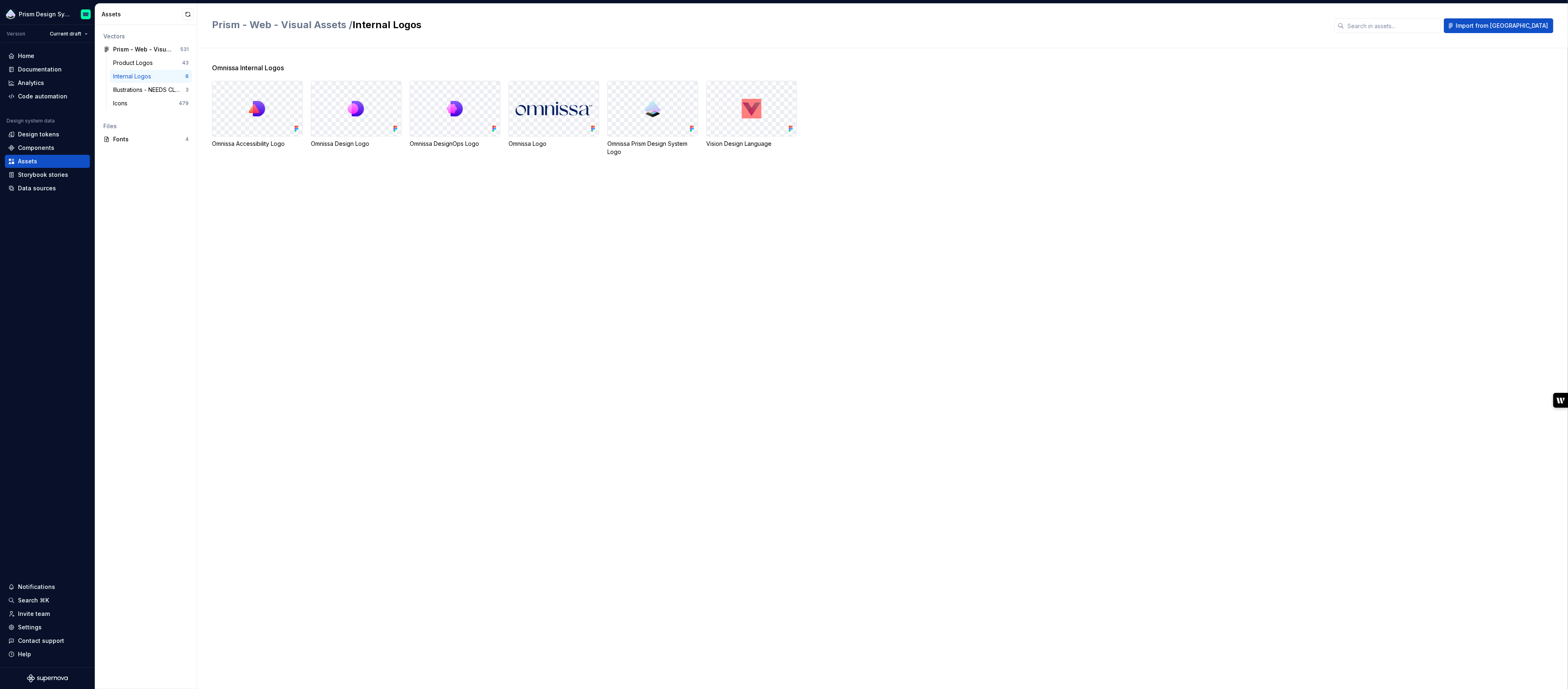
click at [760, 148] on div "Vision Design Language" at bounding box center [751, 118] width 91 height 75
click at [758, 112] on img at bounding box center [751, 108] width 19 height 19
click at [730, 122] on div at bounding box center [751, 108] width 90 height 54
click at [140, 49] on div "Prism - Web - Visual Assets" at bounding box center [143, 49] width 61 height 8
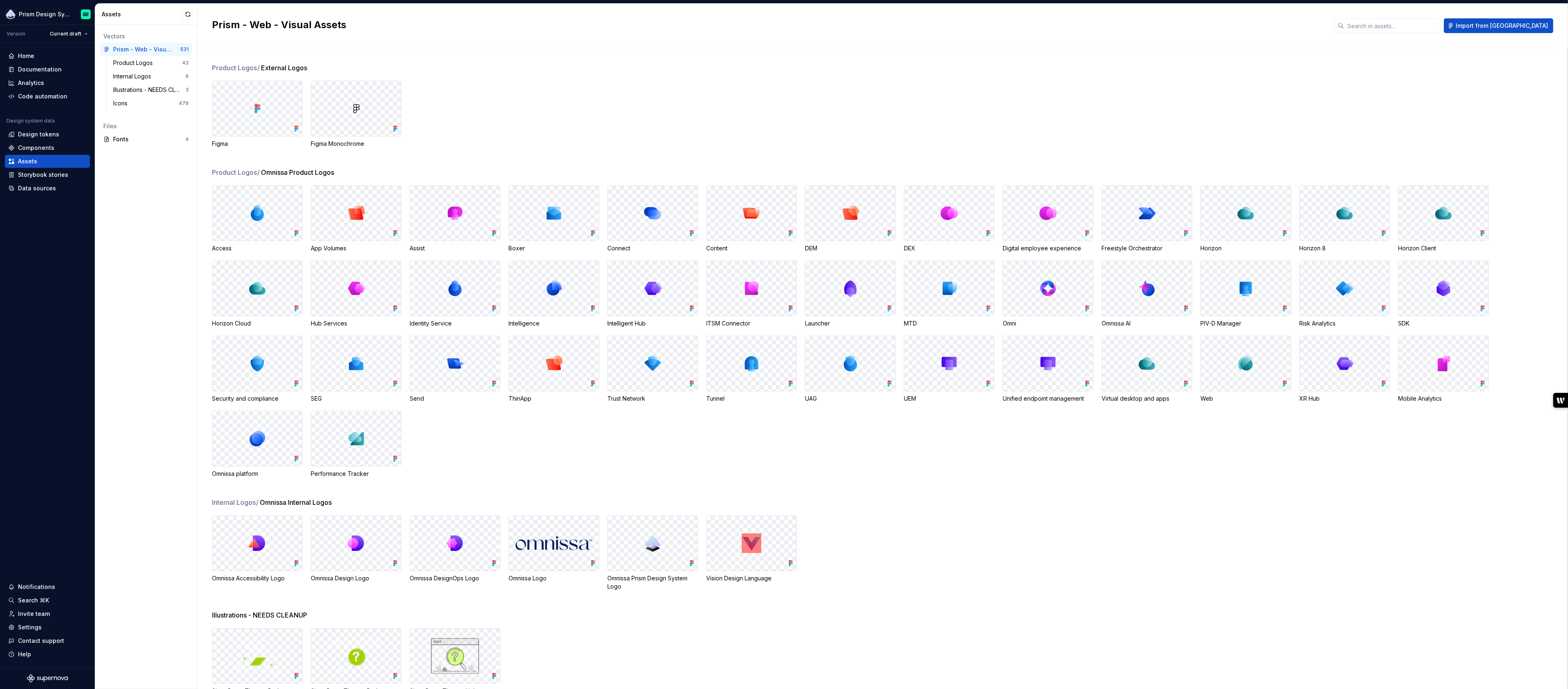
click at [318, 63] on div "Product Logos / External Logos" at bounding box center [890, 68] width 1356 height 10
click at [270, 120] on div at bounding box center [257, 108] width 90 height 54
click at [348, 120] on div at bounding box center [356, 108] width 90 height 54
click at [744, 536] on img at bounding box center [751, 543] width 19 height 19
click at [763, 547] on div at bounding box center [751, 543] width 90 height 54
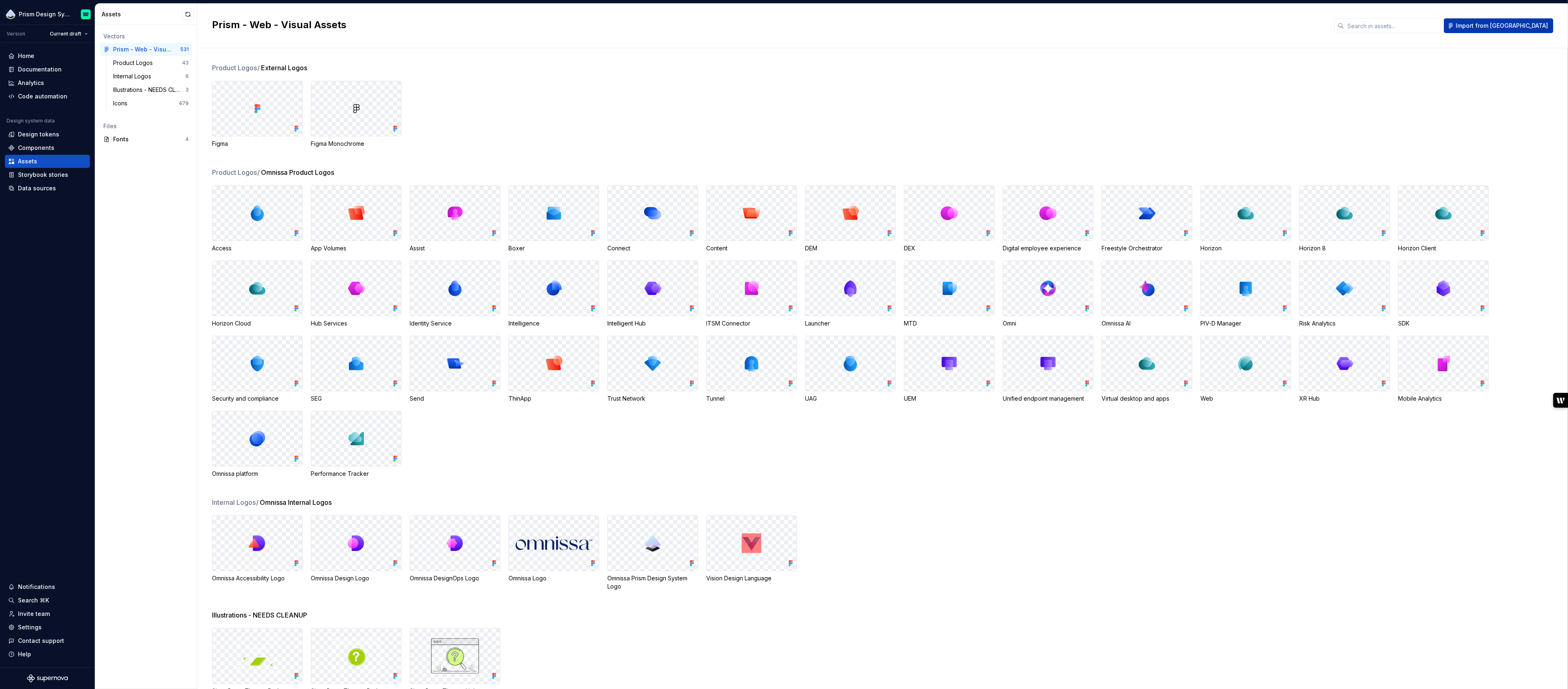
click at [1498, 31] on button "Import from [GEOGRAPHIC_DATA]" at bounding box center [1498, 25] width 110 height 14
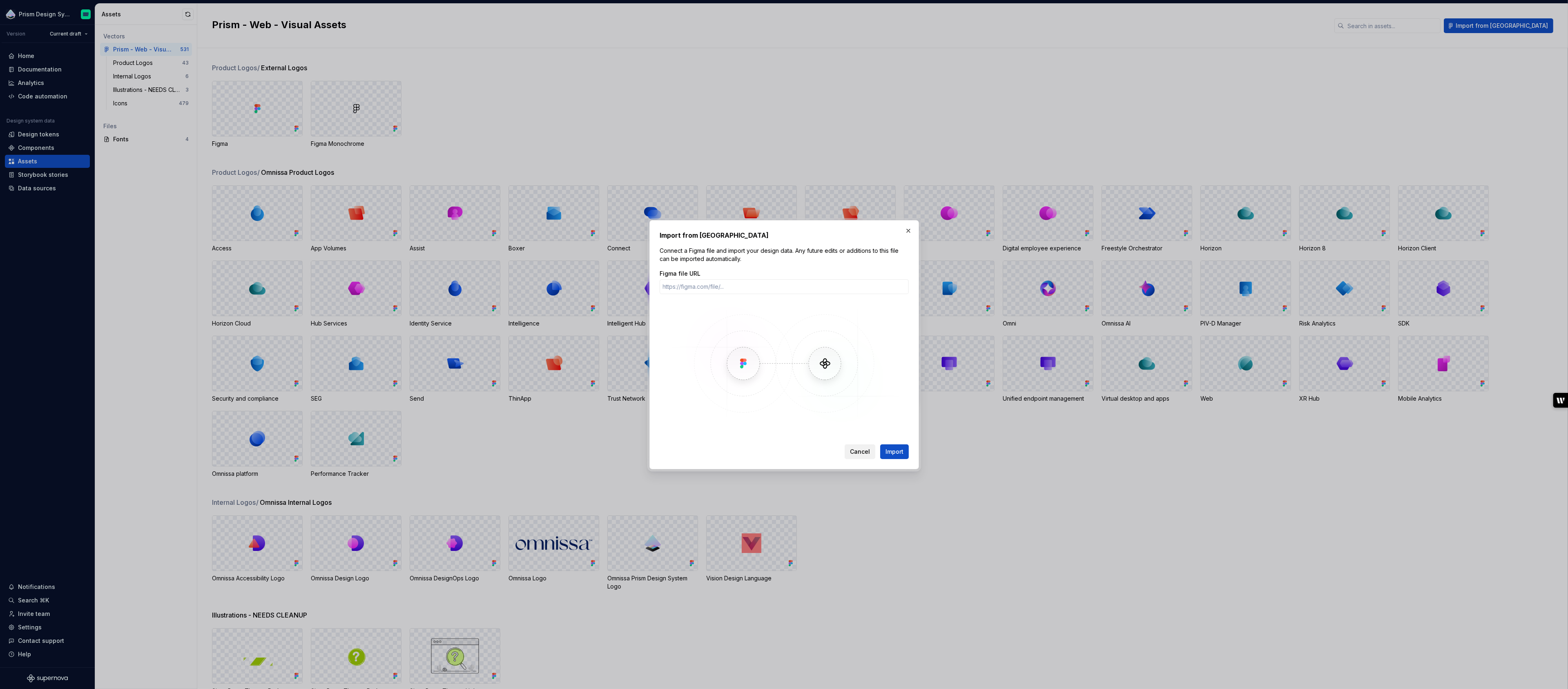
click at [862, 451] on span "Cancel" at bounding box center [860, 452] width 20 height 8
